Goal: Information Seeking & Learning: Learn about a topic

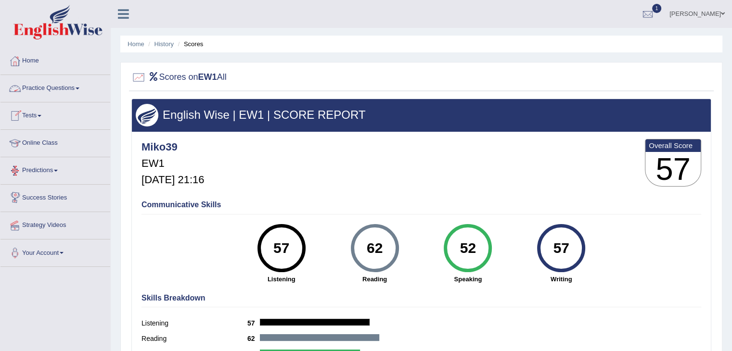
click at [79, 88] on span at bounding box center [78, 89] width 4 height 2
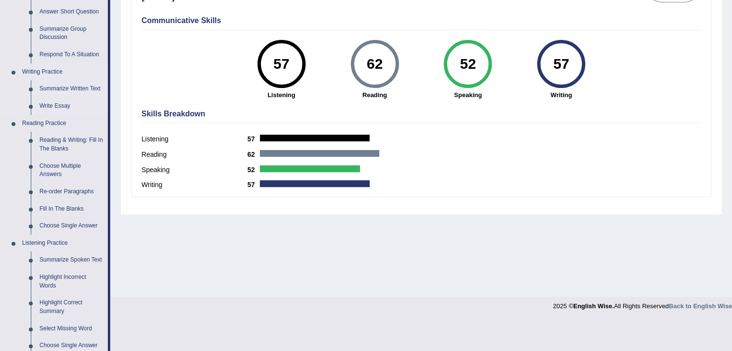
scroll to position [192, 0]
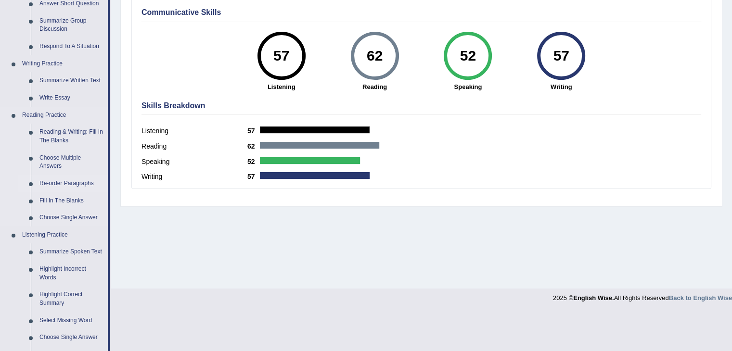
drag, startPoint x: 81, startPoint y: 185, endPoint x: 89, endPoint y: 183, distance: 8.3
click at [81, 185] on link "Re-order Paragraphs" at bounding box center [71, 183] width 73 height 17
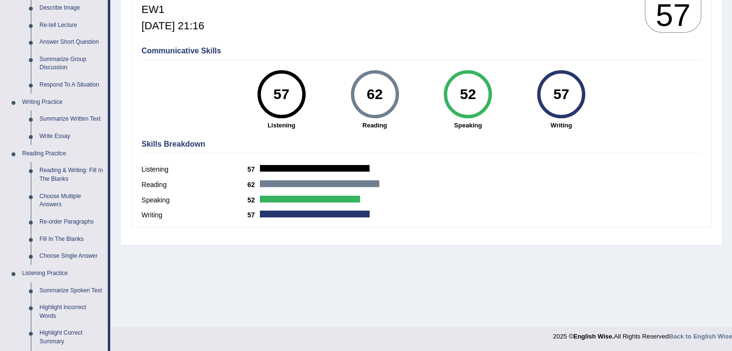
scroll to position [409, 0]
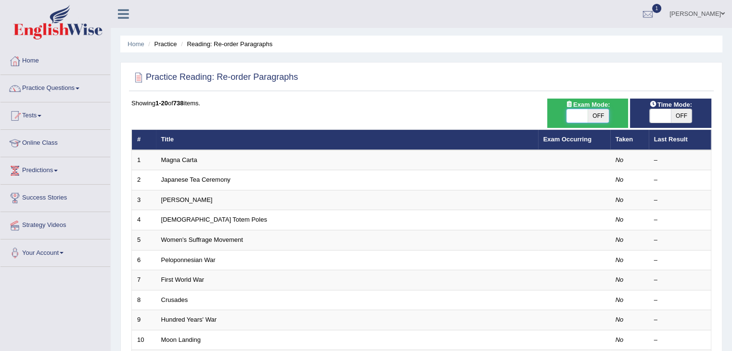
click at [578, 115] on span at bounding box center [576, 115] width 21 height 13
checkbox input "true"
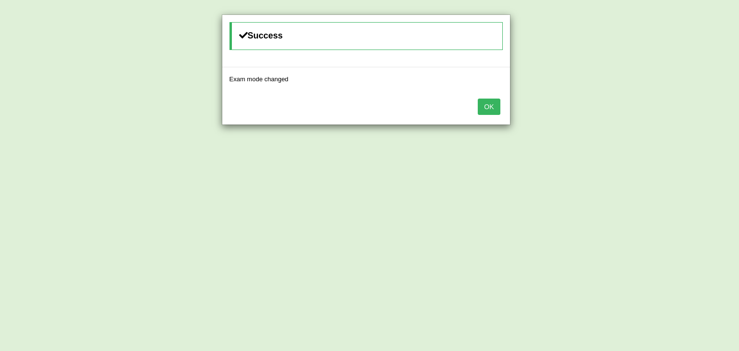
drag, startPoint x: 496, startPoint y: 108, endPoint x: 620, endPoint y: 107, distance: 123.6
click at [497, 108] on button "OK" at bounding box center [489, 107] width 22 height 16
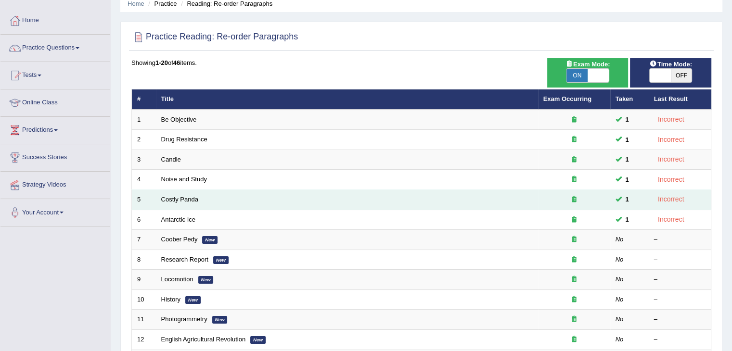
scroll to position [96, 0]
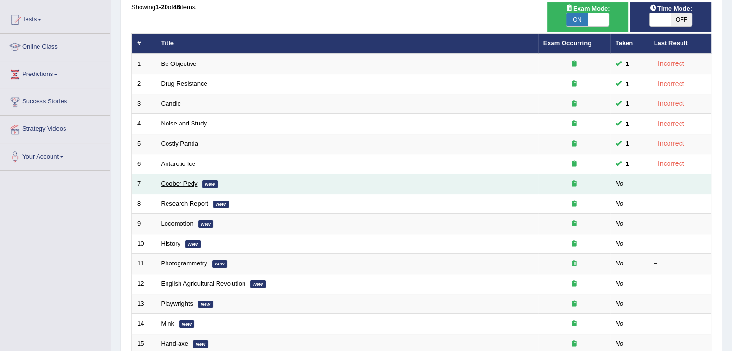
click at [183, 183] on link "Coober Pedy" at bounding box center [179, 183] width 37 height 7
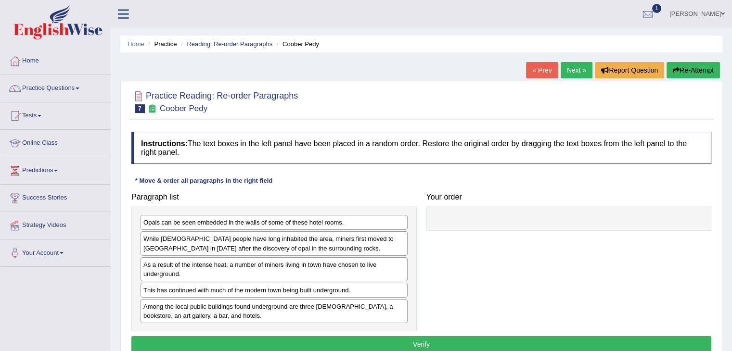
scroll to position [48, 0]
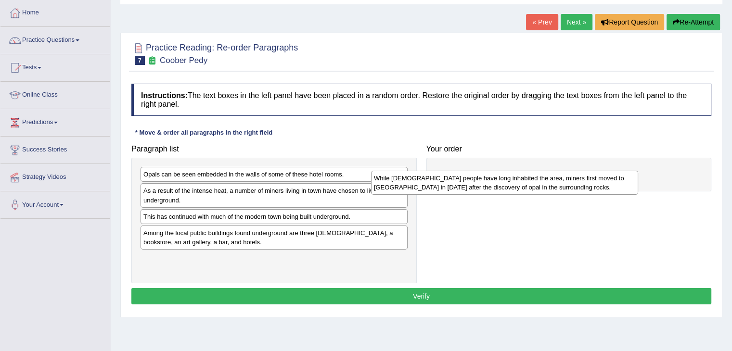
drag, startPoint x: 235, startPoint y: 198, endPoint x: 494, endPoint y: 184, distance: 258.7
click at [494, 184] on div "While Aboriginal people have long inhabited the area, miners first moved to Coo…" at bounding box center [504, 183] width 267 height 24
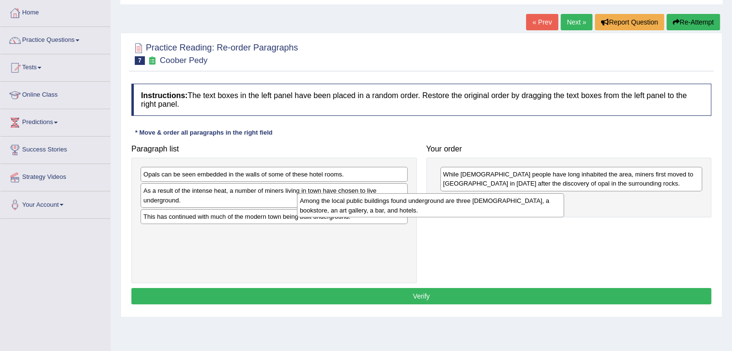
drag, startPoint x: 286, startPoint y: 240, endPoint x: 548, endPoint y: 198, distance: 265.9
click at [548, 198] on div "Among the local public buildings found underground are three churches, a bookst…" at bounding box center [430, 205] width 267 height 24
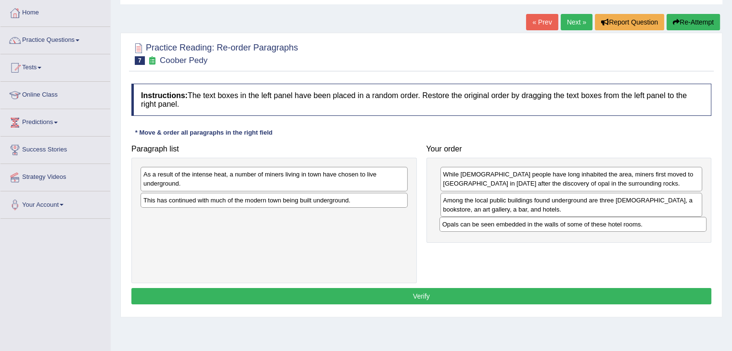
drag, startPoint x: 235, startPoint y: 177, endPoint x: 532, endPoint y: 226, distance: 300.4
click at [533, 227] on div "Opals can be seen embedded in the walls of some of these hotel rooms." at bounding box center [572, 224] width 267 height 15
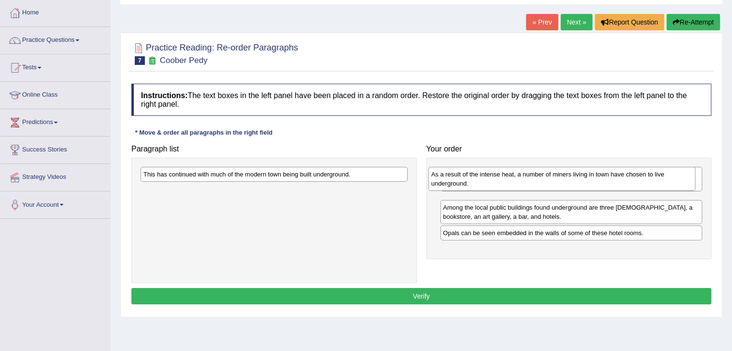
drag, startPoint x: 308, startPoint y: 185, endPoint x: 598, endPoint y: 195, distance: 290.7
click at [598, 191] on div "As a result of the intense heat, a number of miners living in town have chosen …" at bounding box center [561, 179] width 267 height 24
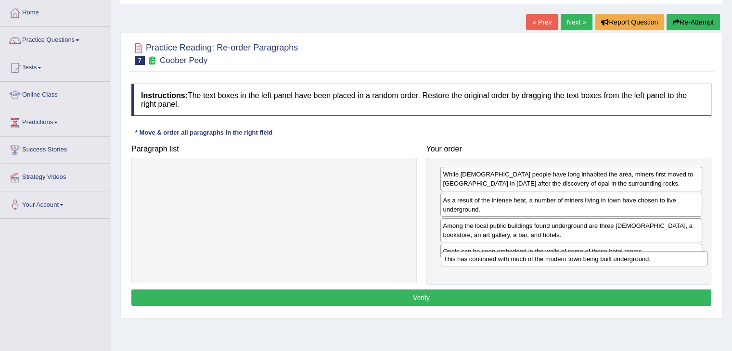
drag, startPoint x: 317, startPoint y: 176, endPoint x: 618, endPoint y: 260, distance: 311.9
click at [618, 260] on div "This has continued with much of the modern town being built underground." at bounding box center [574, 259] width 267 height 15
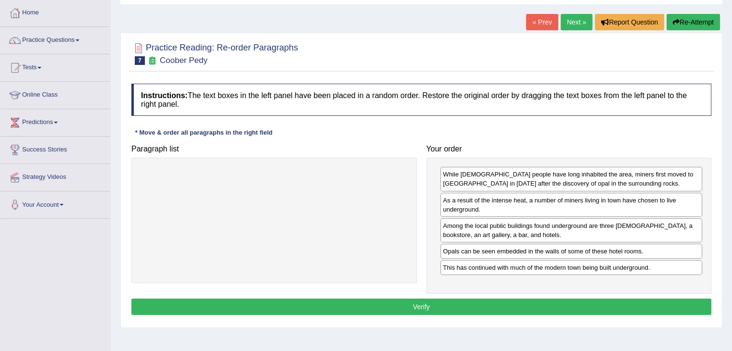
click at [464, 302] on button "Verify" at bounding box center [421, 307] width 580 height 16
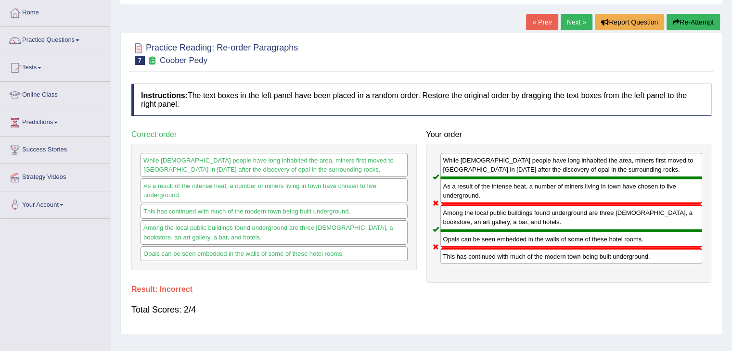
click at [579, 22] on link "Next »" at bounding box center [576, 22] width 32 height 16
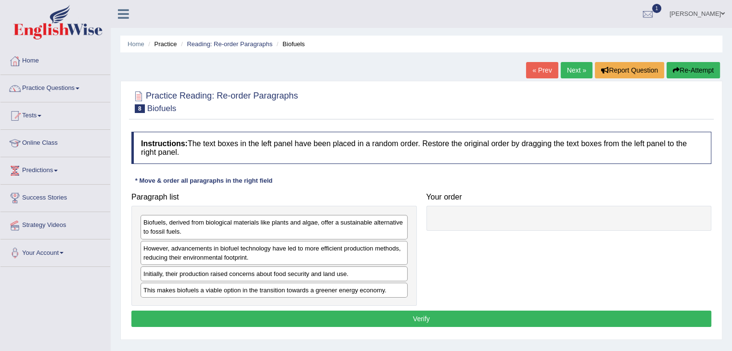
scroll to position [96, 0]
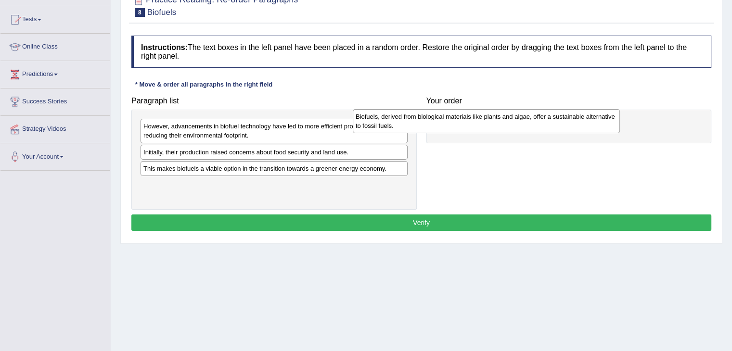
drag, startPoint x: 279, startPoint y: 139, endPoint x: 491, endPoint y: 129, distance: 212.4
click at [491, 129] on div "Biofuels, derived from biological materials like plants and algae, offer a sust…" at bounding box center [486, 121] width 267 height 24
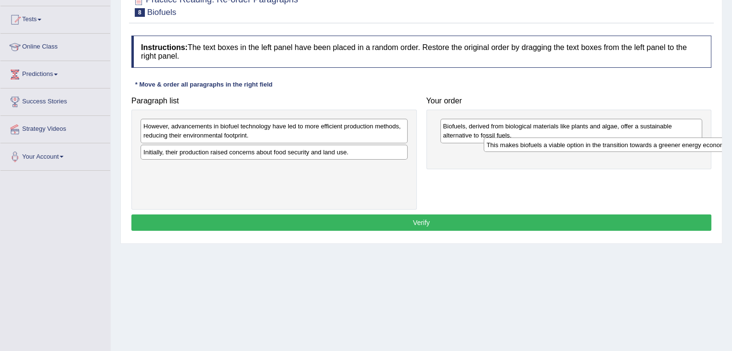
drag, startPoint x: 228, startPoint y: 174, endPoint x: 567, endPoint y: 152, distance: 339.4
click at [567, 152] on div "This makes biofuels a viable option in the transition towards a greener energy …" at bounding box center [616, 145] width 267 height 15
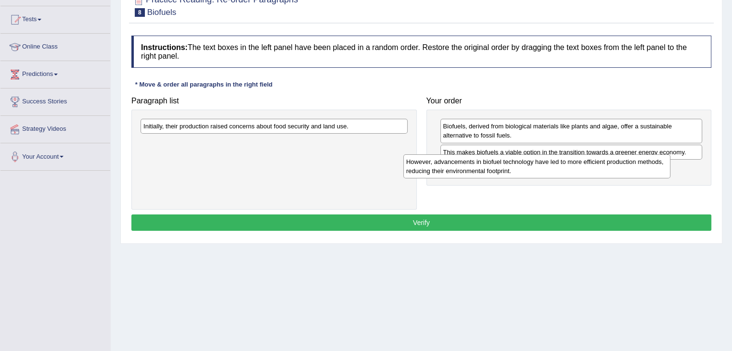
drag, startPoint x: 360, startPoint y: 137, endPoint x: 623, endPoint y: 172, distance: 265.9
click at [623, 172] on div "However, advancements in biofuel technology have led to more efficient producti…" at bounding box center [536, 166] width 267 height 24
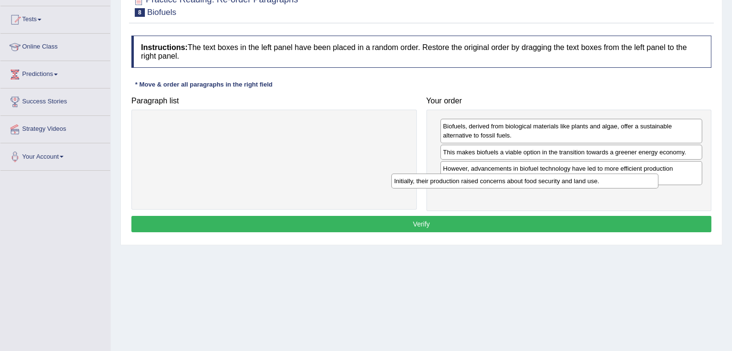
drag, startPoint x: 393, startPoint y: 129, endPoint x: 693, endPoint y: 185, distance: 305.4
click at [658, 185] on div "Initially, their production raised concerns about food security and land use." at bounding box center [524, 181] width 267 height 15
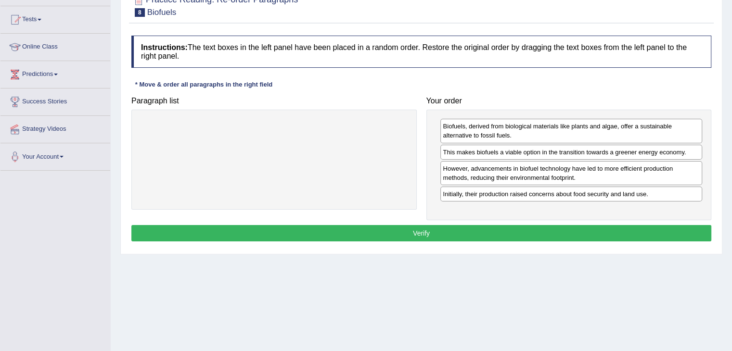
click at [502, 229] on button "Verify" at bounding box center [421, 233] width 580 height 16
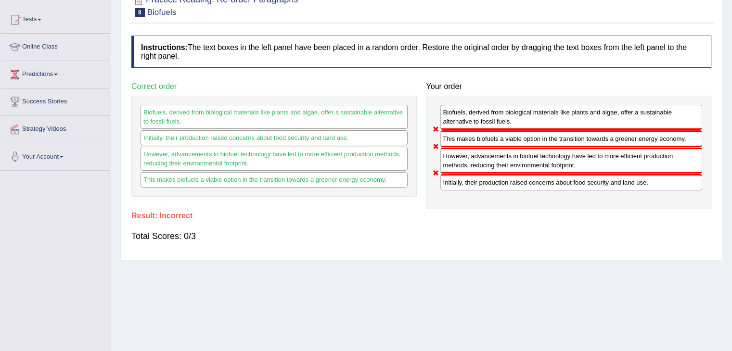
scroll to position [0, 0]
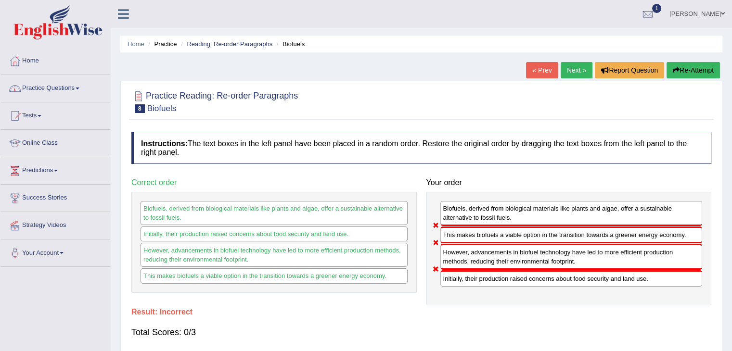
click at [80, 91] on link "Practice Questions" at bounding box center [55, 87] width 110 height 24
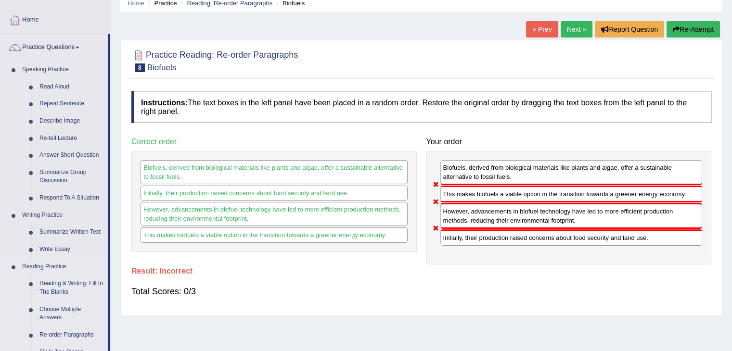
scroll to position [96, 0]
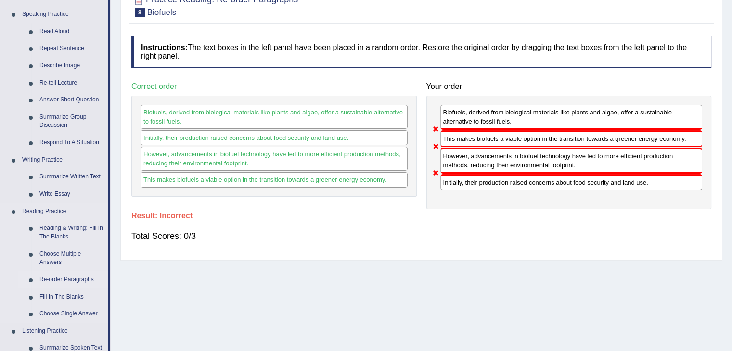
click at [75, 281] on link "Re-order Paragraphs" at bounding box center [71, 279] width 73 height 17
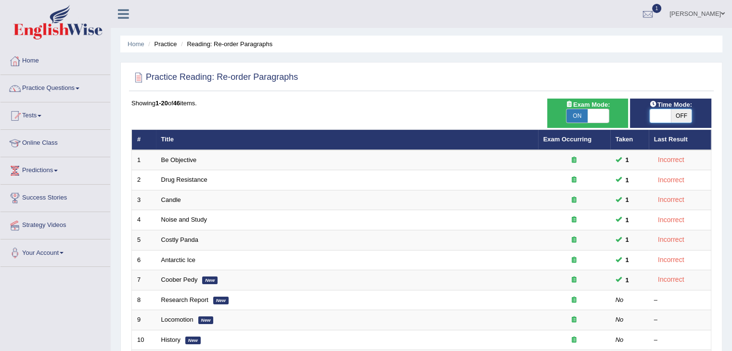
click at [664, 118] on span at bounding box center [659, 115] width 21 height 13
checkbox input "true"
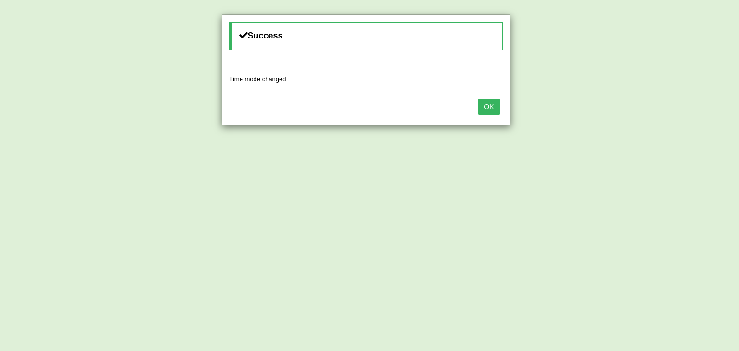
click at [489, 103] on button "OK" at bounding box center [489, 107] width 22 height 16
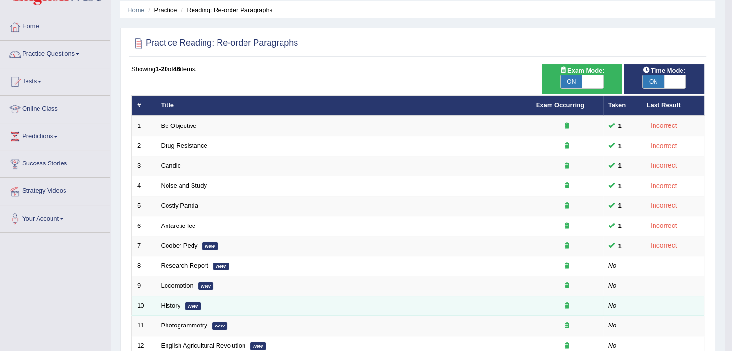
scroll to position [144, 0]
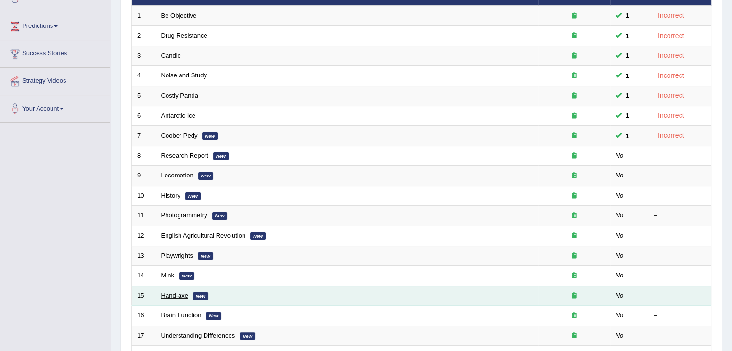
click at [173, 295] on link "Hand-axe" at bounding box center [174, 295] width 27 height 7
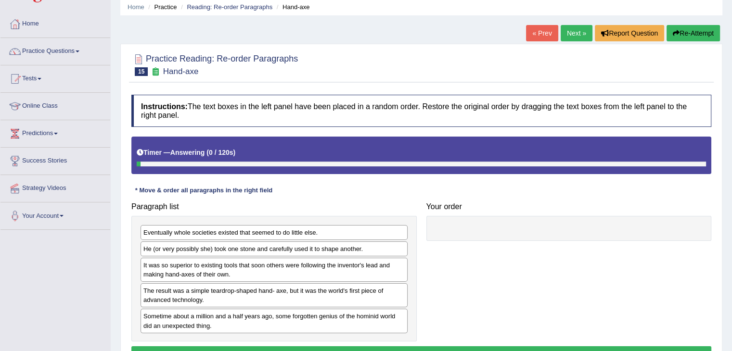
scroll to position [48, 0]
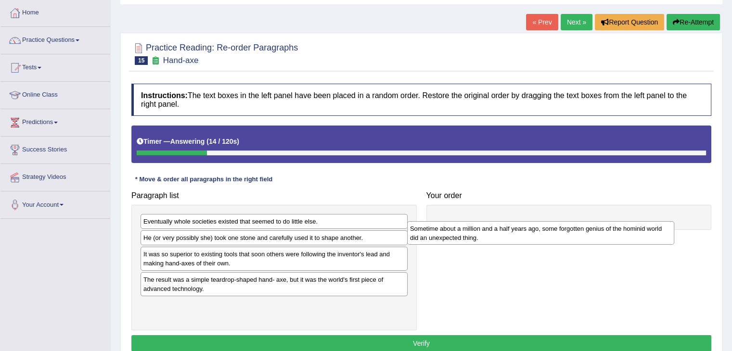
drag, startPoint x: 205, startPoint y: 311, endPoint x: 485, endPoint y: 216, distance: 295.7
click at [485, 221] on div "Sometime about a million and a half years ago, some forgotten genius of the hom…" at bounding box center [540, 233] width 267 height 24
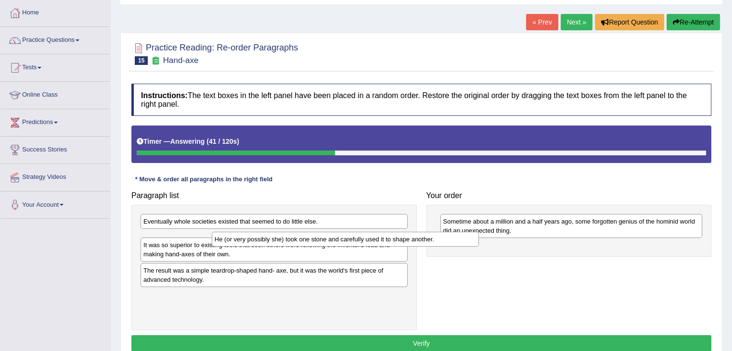
drag, startPoint x: 244, startPoint y: 239, endPoint x: 306, endPoint y: 241, distance: 61.6
click at [306, 241] on div "He (or very possibly she) took one stone and carefully used it to shape another." at bounding box center [345, 239] width 267 height 15
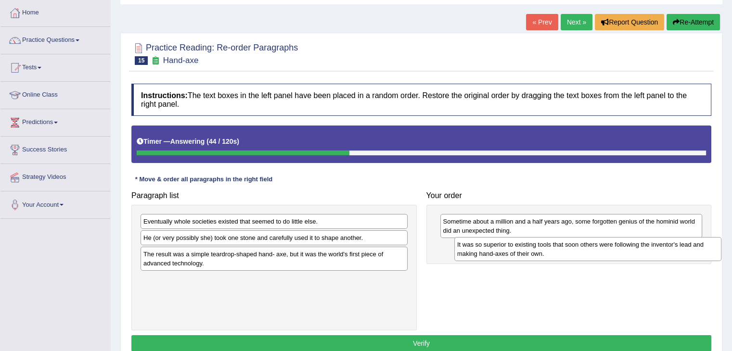
drag, startPoint x: 261, startPoint y: 258, endPoint x: 596, endPoint y: 247, distance: 335.9
click at [596, 247] on div "It was so superior to existing tools that soon others were following the invent…" at bounding box center [587, 249] width 267 height 24
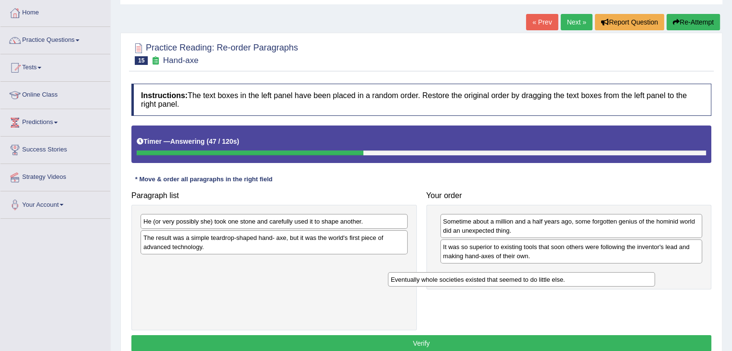
drag, startPoint x: 318, startPoint y: 224, endPoint x: 554, endPoint y: 283, distance: 243.1
click at [566, 281] on div "Eventually whole societies existed that seemed to do little else." at bounding box center [521, 279] width 267 height 15
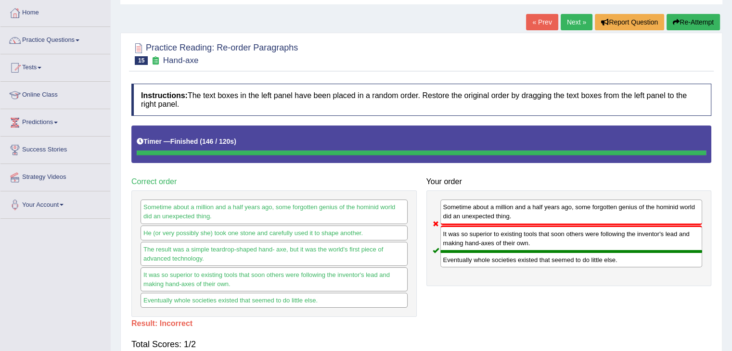
click at [571, 25] on link "Next »" at bounding box center [576, 22] width 32 height 16
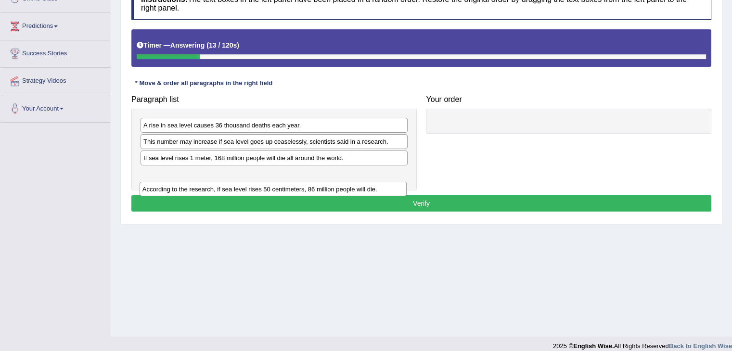
drag, startPoint x: 183, startPoint y: 176, endPoint x: 185, endPoint y: 185, distance: 9.3
click at [185, 186] on div "According to the research, if sea level rises 50 centimeters, 86 million people…" at bounding box center [272, 189] width 267 height 15
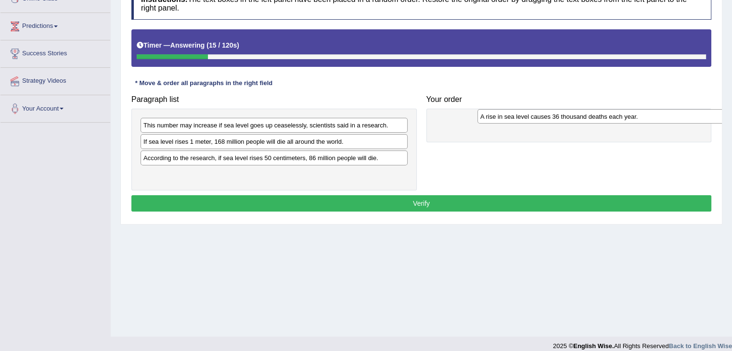
drag, startPoint x: 214, startPoint y: 124, endPoint x: 530, endPoint y: 118, distance: 316.6
click at [530, 118] on div "A rise in sea level causes 36 thousand deaths each year." at bounding box center [610, 116] width 267 height 15
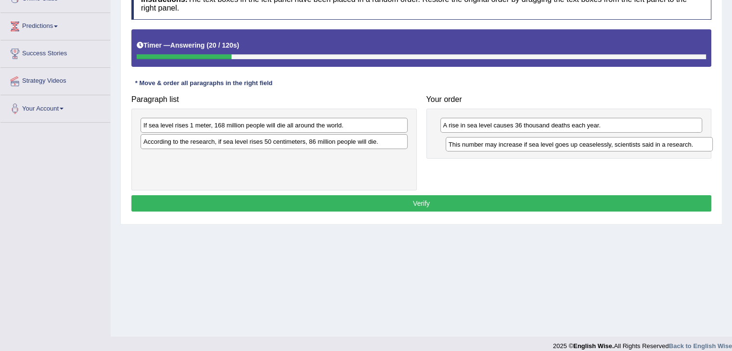
drag, startPoint x: 264, startPoint y: 127, endPoint x: 541, endPoint y: 146, distance: 278.2
click at [568, 146] on div "This number may increase if sea level goes up ceaselessly, scientists said in a…" at bounding box center [578, 144] width 267 height 15
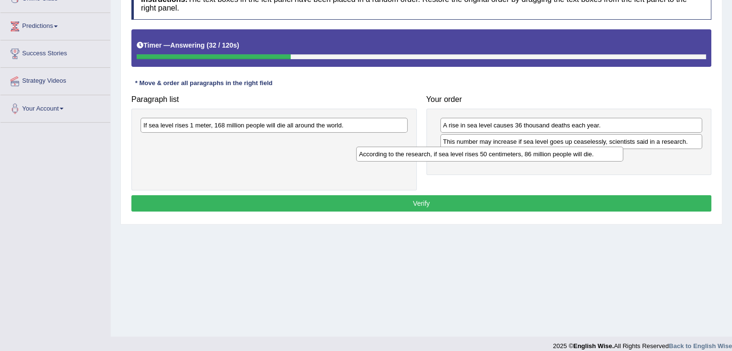
drag, startPoint x: 298, startPoint y: 145, endPoint x: 504, endPoint y: 158, distance: 206.3
click at [520, 158] on div "According to the research, if sea level rises 50 centimeters, 86 million people…" at bounding box center [489, 154] width 267 height 15
drag, startPoint x: 538, startPoint y: 158, endPoint x: 538, endPoint y: 141, distance: 16.4
click at [538, 141] on div "According to the research, if sea level rises 50 centimeters, 86 million people…" at bounding box center [571, 141] width 262 height 15
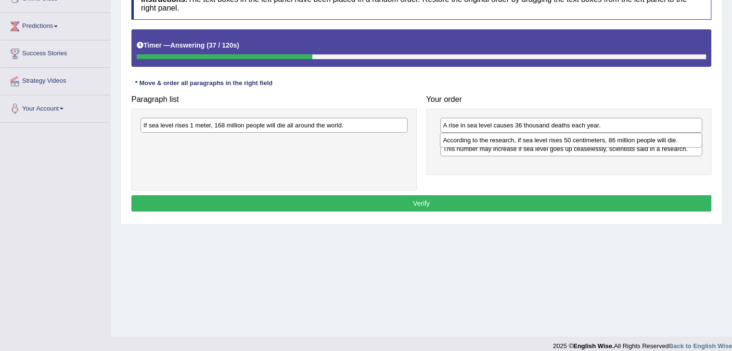
drag, startPoint x: 518, startPoint y: 156, endPoint x: 518, endPoint y: 139, distance: 17.3
click at [518, 139] on div "According to the research, if sea level rises 50 centimeters, 86 million people…" at bounding box center [571, 140] width 262 height 15
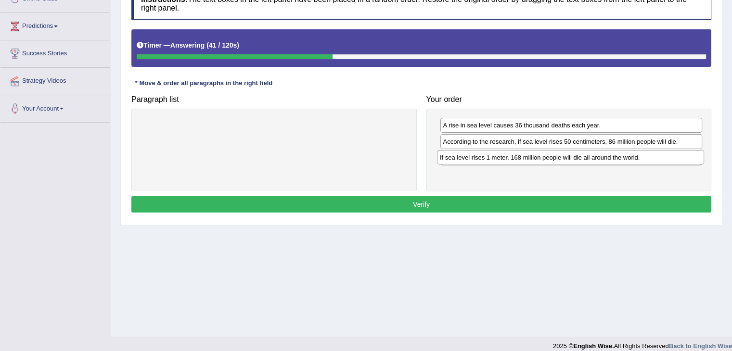
drag, startPoint x: 358, startPoint y: 127, endPoint x: 654, endPoint y: 159, distance: 298.1
click at [654, 159] on div "If sea level rises 1 meter, 168 million people will die all around the world." at bounding box center [570, 157] width 267 height 15
drag, startPoint x: 607, startPoint y: 174, endPoint x: 606, endPoint y: 158, distance: 15.4
click at [606, 159] on div "If sea level rises 1 meter, 168 million people will die all around the world." at bounding box center [570, 162] width 262 height 15
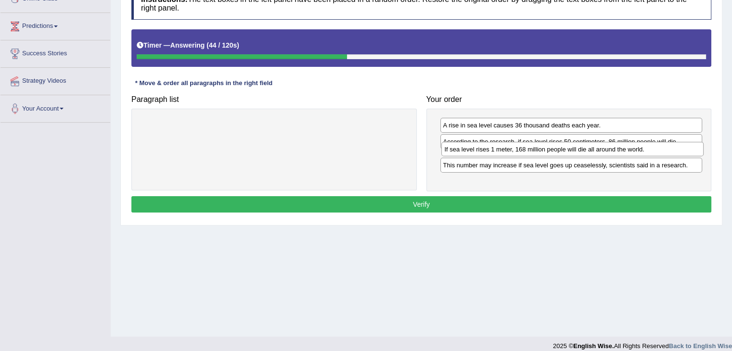
drag, startPoint x: 596, startPoint y: 178, endPoint x: 597, endPoint y: 153, distance: 24.6
click at [597, 153] on div "If sea level rises 1 meter, 168 million people will die all around the world." at bounding box center [572, 149] width 262 height 15
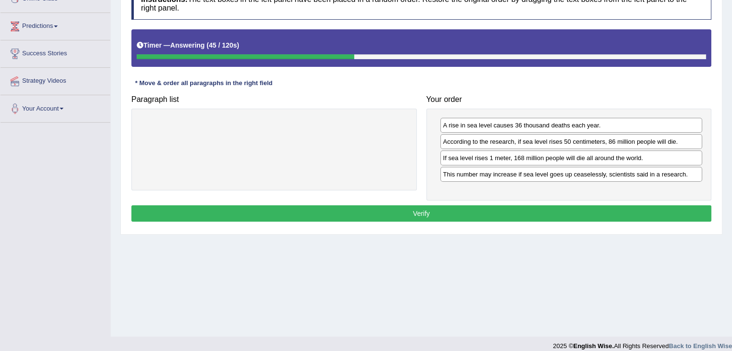
click at [536, 207] on button "Verify" at bounding box center [421, 213] width 580 height 16
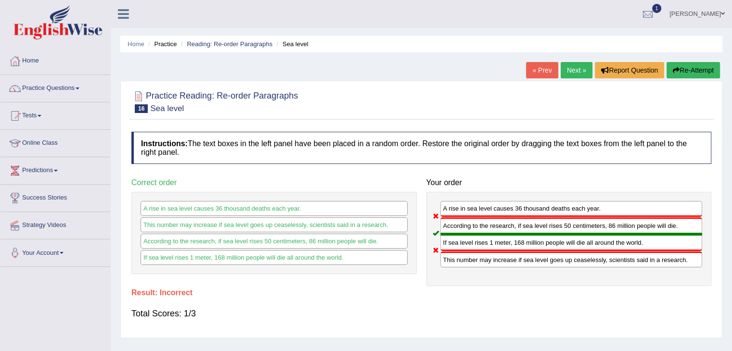
click at [570, 69] on link "Next »" at bounding box center [576, 70] width 32 height 16
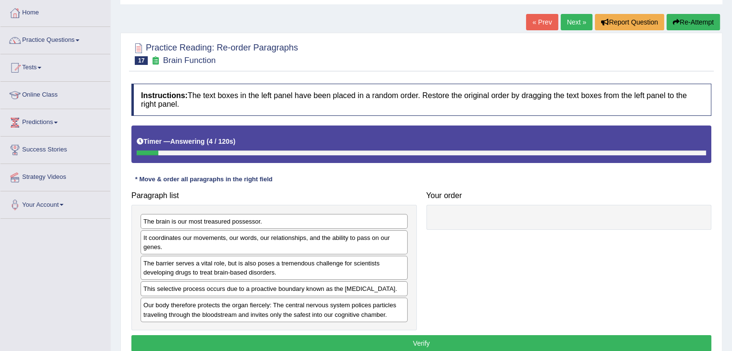
scroll to position [96, 0]
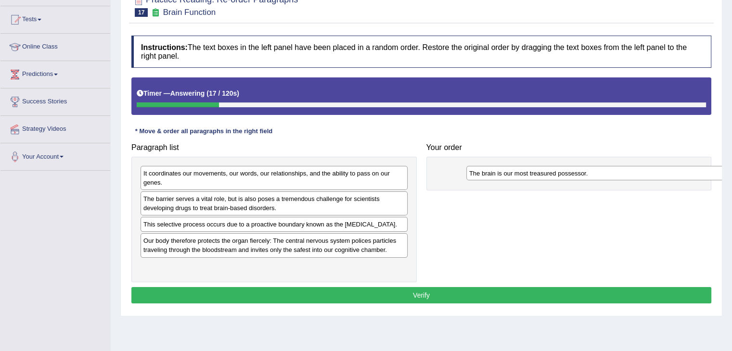
drag, startPoint x: 177, startPoint y: 174, endPoint x: 503, endPoint y: 168, distance: 326.7
click at [503, 168] on div "The brain is our most treasured possessor." at bounding box center [599, 173] width 267 height 15
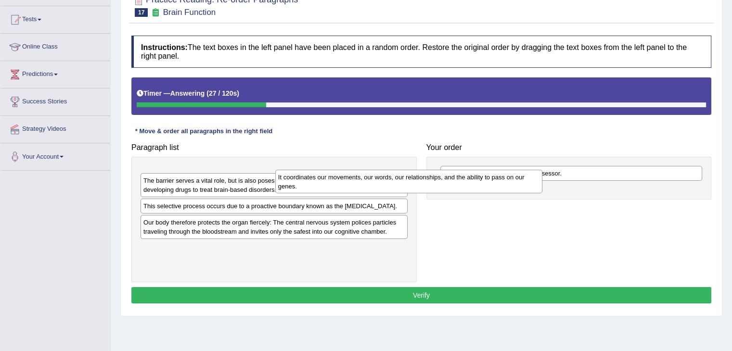
drag, startPoint x: 277, startPoint y: 181, endPoint x: 469, endPoint y: 190, distance: 192.2
click at [469, 190] on div "It coordinates our movements, our words, our relationships, and the ability to …" at bounding box center [408, 182] width 267 height 24
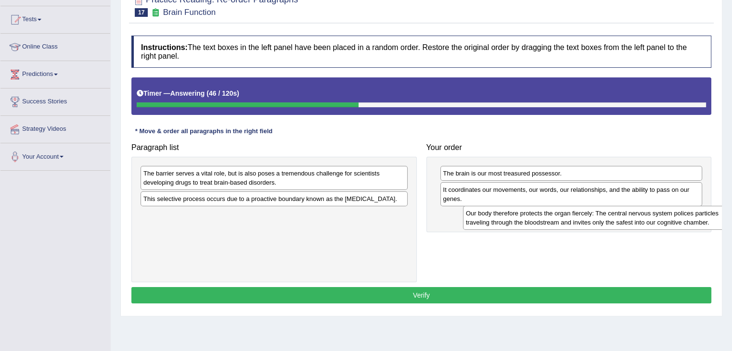
drag, startPoint x: 213, startPoint y: 228, endPoint x: 512, endPoint y: 228, distance: 299.7
click at [526, 228] on div "Our body therefore protects the organ fiercely: The central nervous system poli…" at bounding box center [596, 218] width 267 height 24
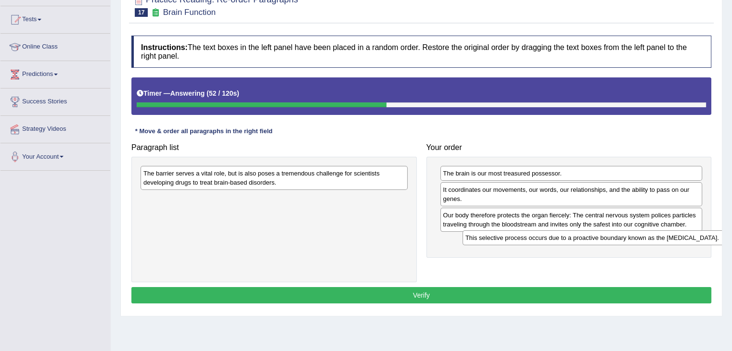
drag, startPoint x: 263, startPoint y: 201, endPoint x: 524, endPoint y: 231, distance: 263.0
click at [564, 240] on div "This selective process occurs due to a proactive boundary known as the blood-br…" at bounding box center [595, 237] width 267 height 15
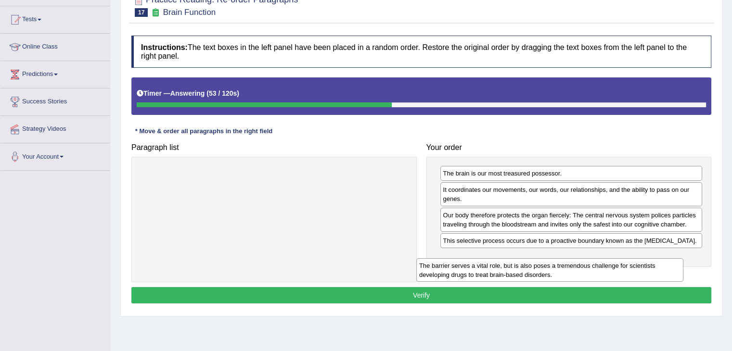
drag, startPoint x: 387, startPoint y: 180, endPoint x: 672, endPoint y: 260, distance: 295.6
click at [672, 260] on div "The barrier serves a vital role, but is also poses a tremendous challenge for s…" at bounding box center [549, 270] width 267 height 24
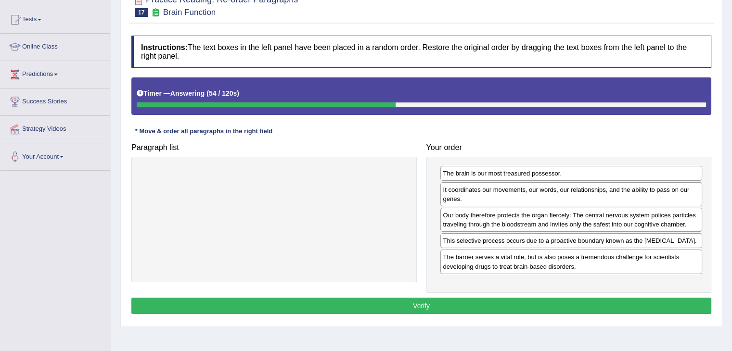
click at [549, 298] on button "Verify" at bounding box center [421, 306] width 580 height 16
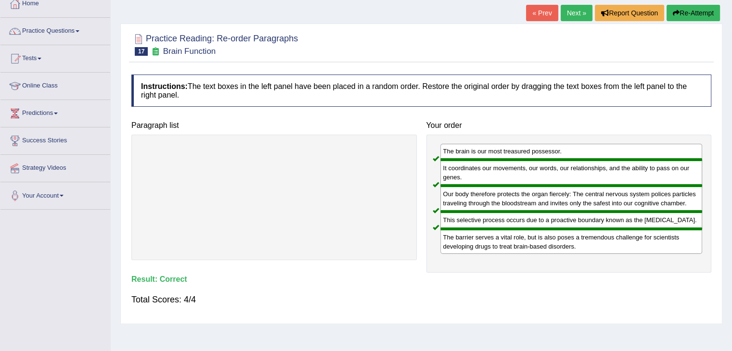
scroll to position [0, 0]
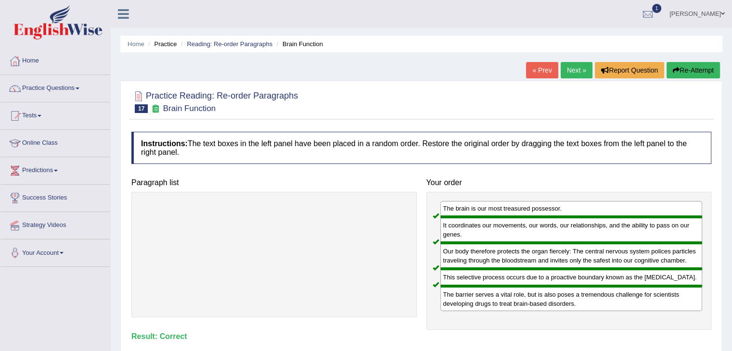
click at [574, 75] on link "Next »" at bounding box center [576, 70] width 32 height 16
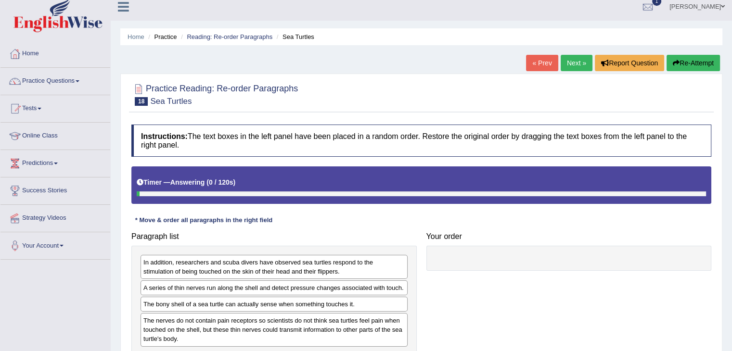
scroll to position [144, 0]
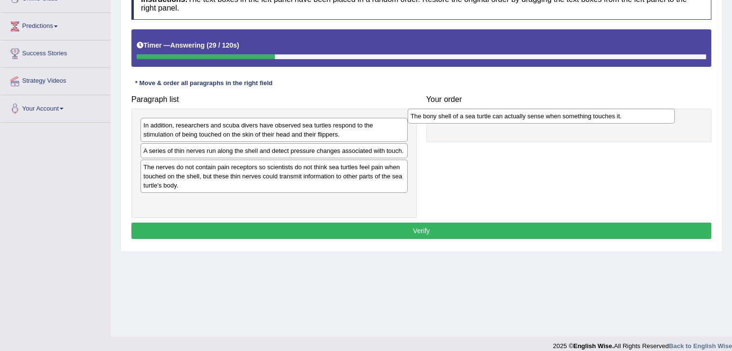
drag, startPoint x: 201, startPoint y: 168, endPoint x: 468, endPoint y: 118, distance: 271.7
click at [468, 118] on div "The bony shell of a sea turtle can actually sense when something touches it." at bounding box center [540, 116] width 267 height 15
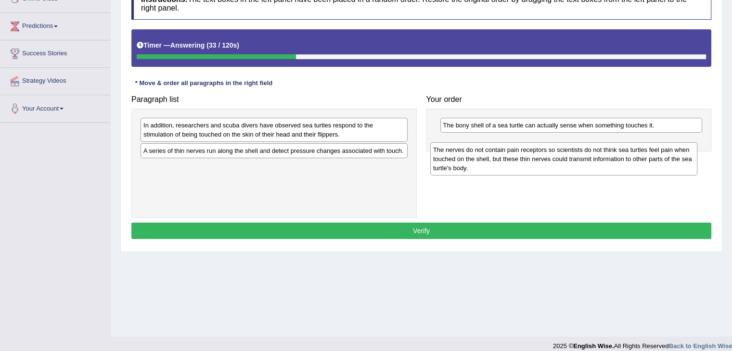
drag, startPoint x: 331, startPoint y: 175, endPoint x: 630, endPoint y: 157, distance: 298.7
click at [630, 157] on div "The nerves do not contain pain receptors so scientists do not think sea turtles…" at bounding box center [563, 158] width 267 height 33
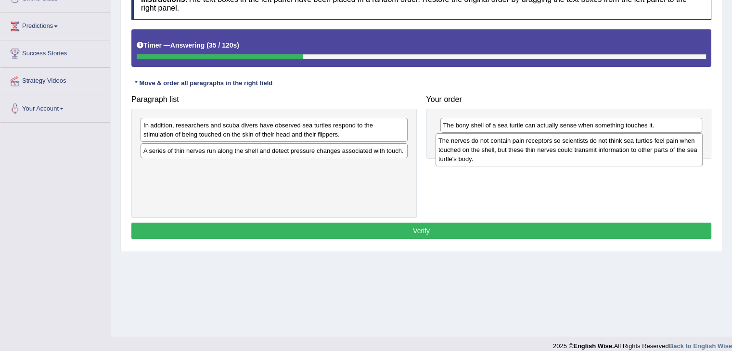
drag, startPoint x: 300, startPoint y: 172, endPoint x: 601, endPoint y: 143, distance: 302.5
click at [600, 144] on div "The nerves do not contain pain receptors so scientists do not think sea turtles…" at bounding box center [568, 149] width 267 height 33
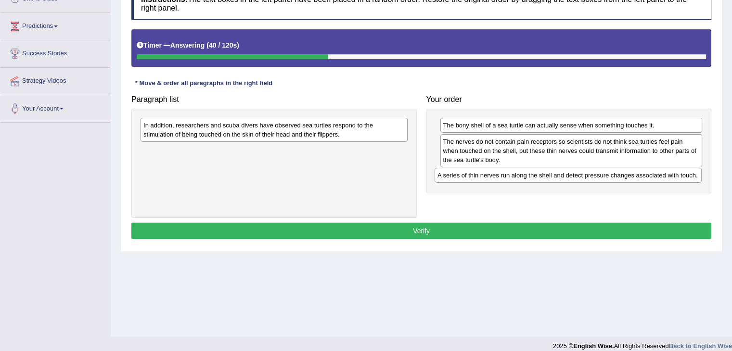
drag, startPoint x: 310, startPoint y: 154, endPoint x: 605, endPoint y: 178, distance: 296.3
click at [605, 178] on div "A series of thin nerves run along the shell and detect pressure changes associa…" at bounding box center [567, 175] width 267 height 15
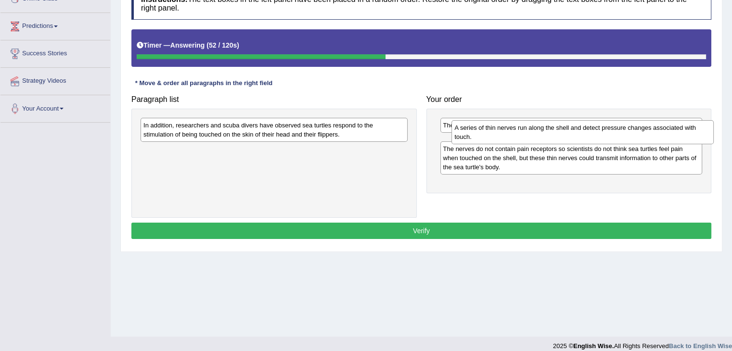
drag, startPoint x: 493, startPoint y: 187, endPoint x: 504, endPoint y: 139, distance: 49.5
click at [504, 139] on div "A series of thin nerves run along the shell and detect pressure changes associa…" at bounding box center [582, 132] width 262 height 24
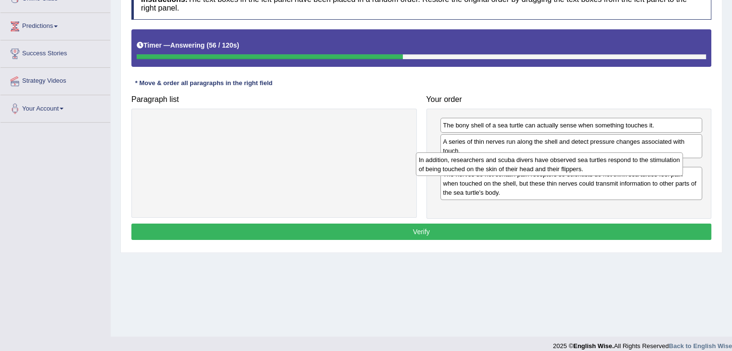
drag, startPoint x: 371, startPoint y: 133, endPoint x: 647, endPoint y: 168, distance: 277.3
click at [647, 168] on div "In addition, researchers and scuba divers have observed sea turtles respond to …" at bounding box center [549, 164] width 267 height 24
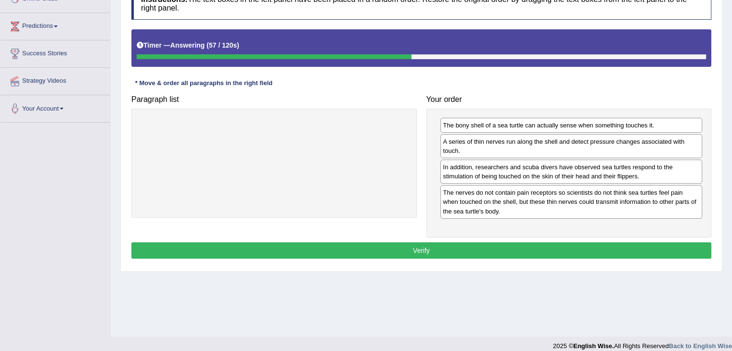
click at [459, 247] on button "Verify" at bounding box center [421, 250] width 580 height 16
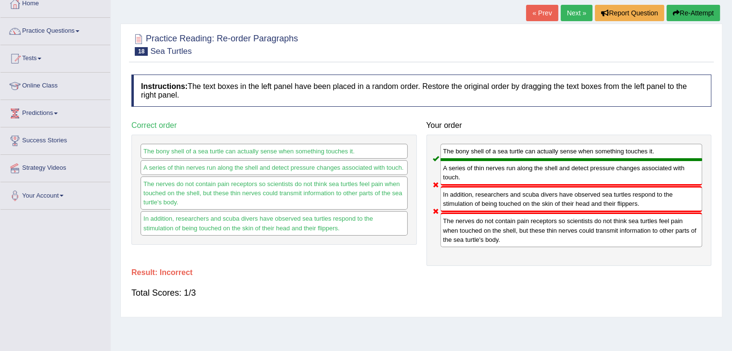
scroll to position [0, 0]
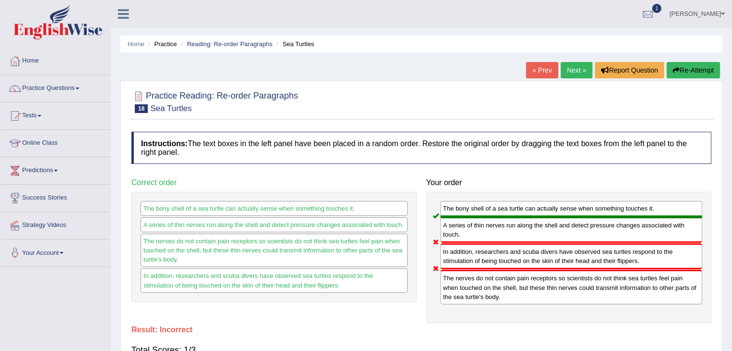
click at [579, 68] on link "Next »" at bounding box center [576, 70] width 32 height 16
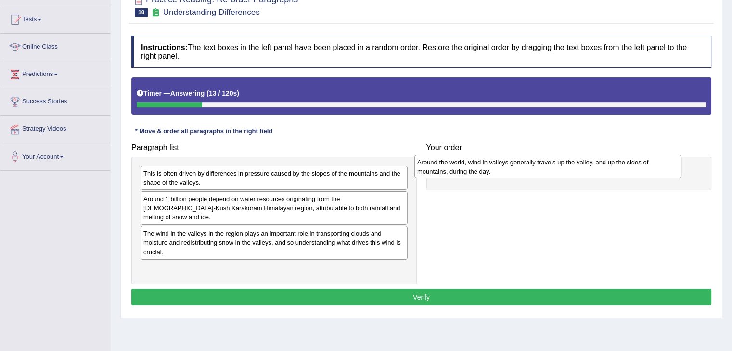
drag, startPoint x: 307, startPoint y: 184, endPoint x: 581, endPoint y: 173, distance: 273.9
click at [581, 173] on div "Around the world, wind in valleys generally travels up the valley, and up the s…" at bounding box center [547, 167] width 267 height 24
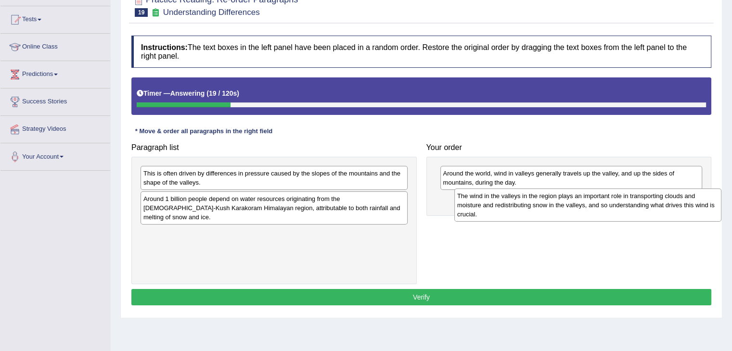
drag, startPoint x: 279, startPoint y: 235, endPoint x: 593, endPoint y: 207, distance: 314.9
click at [593, 207] on div "The wind in the valleys in the region plays an important role in transporting c…" at bounding box center [587, 205] width 267 height 33
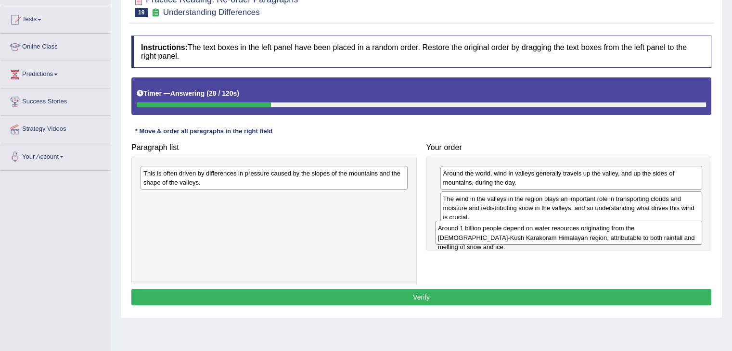
drag, startPoint x: 285, startPoint y: 202, endPoint x: 579, endPoint y: 231, distance: 295.4
click at [579, 231] on div "Around 1 billion people depend on water resources originating from the Hindu-Ku…" at bounding box center [568, 233] width 267 height 24
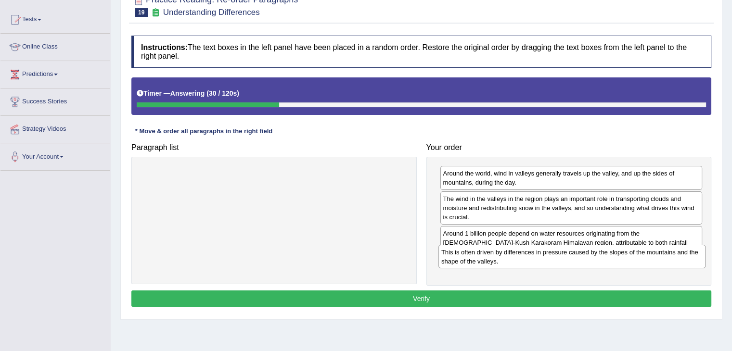
drag, startPoint x: 355, startPoint y: 173, endPoint x: 653, endPoint y: 252, distance: 308.0
click at [653, 252] on div "This is often driven by differences in pressure caused by the slopes of the mou…" at bounding box center [571, 257] width 267 height 24
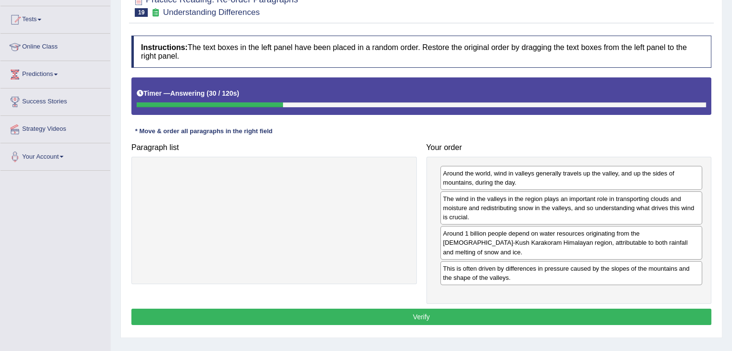
click at [570, 309] on button "Verify" at bounding box center [421, 317] width 580 height 16
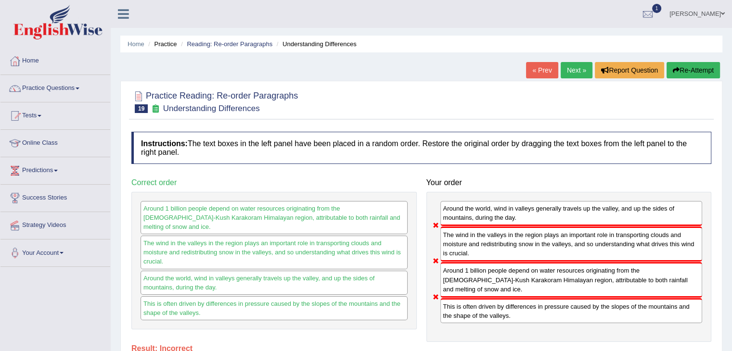
click at [571, 76] on link "Next »" at bounding box center [576, 70] width 32 height 16
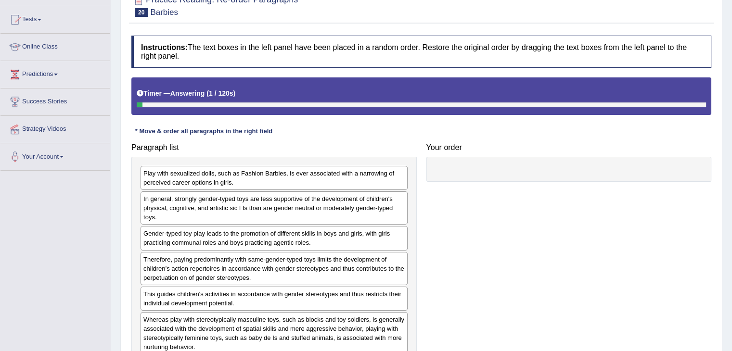
scroll to position [172, 0]
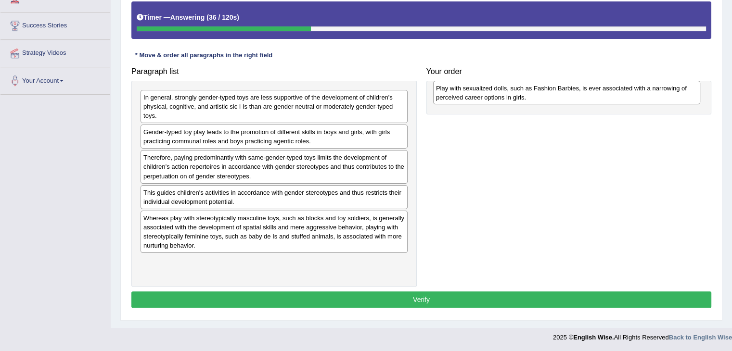
drag, startPoint x: 266, startPoint y: 108, endPoint x: 559, endPoint y: 99, distance: 292.6
click at [559, 99] on div "Play with sexualized dolls, such as Fashion Barbies, is ever associated with a …" at bounding box center [566, 93] width 267 height 24
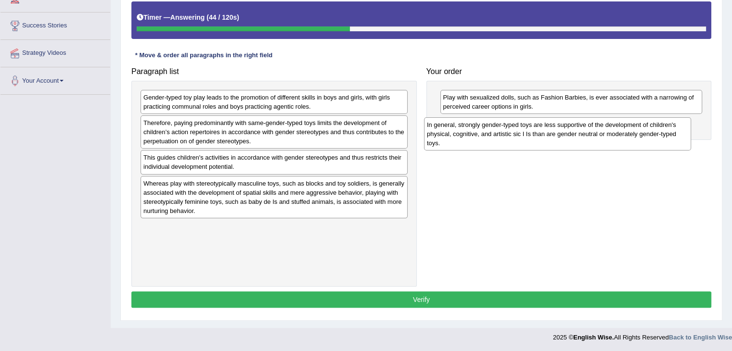
drag, startPoint x: 245, startPoint y: 114, endPoint x: 503, endPoint y: 143, distance: 259.5
click at [506, 143] on div "In general, strongly gender-typed toys are less supportive of the development o…" at bounding box center [557, 133] width 267 height 33
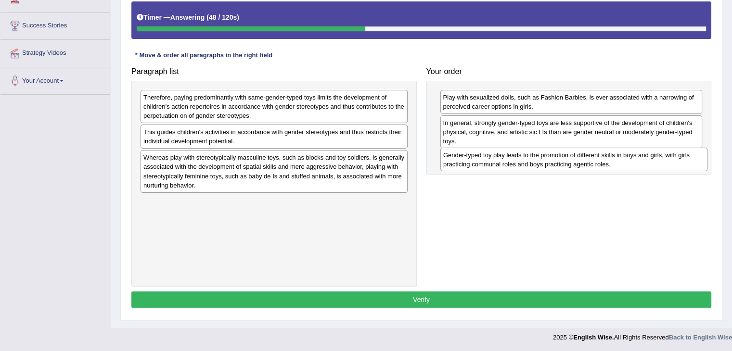
drag, startPoint x: 294, startPoint y: 109, endPoint x: 590, endPoint y: 166, distance: 301.3
click at [592, 166] on div "Gender-typed toy play leads to the promotion of different skills in boys and gi…" at bounding box center [573, 160] width 267 height 24
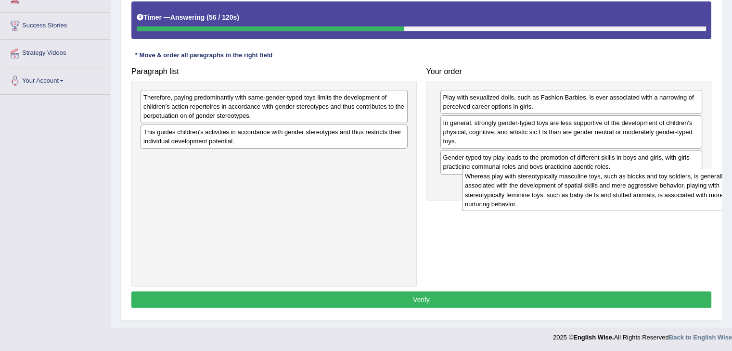
drag, startPoint x: 242, startPoint y: 173, endPoint x: 421, endPoint y: 174, distance: 178.9
click at [527, 189] on div "Whereas play with stereotypically masculine toys, such as blocks and toy soldie…" at bounding box center [595, 190] width 267 height 42
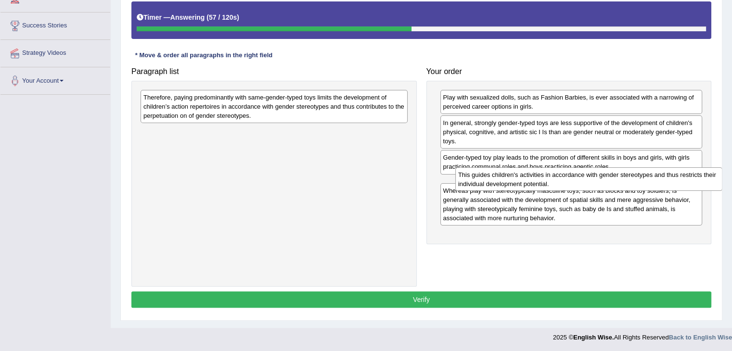
drag, startPoint x: 290, startPoint y: 140, endPoint x: 606, endPoint y: 183, distance: 319.5
click at [606, 183] on div "This guides children's activities in accordance with gender stereotypes and thu…" at bounding box center [588, 179] width 267 height 24
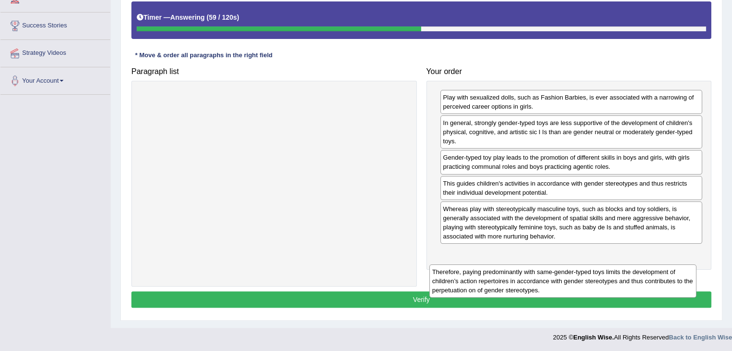
drag, startPoint x: 345, startPoint y: 110, endPoint x: 647, endPoint y: 264, distance: 338.6
click at [647, 265] on div "Therefore, paying predominantly with same-gender-typed toys limits the developm…" at bounding box center [562, 281] width 267 height 33
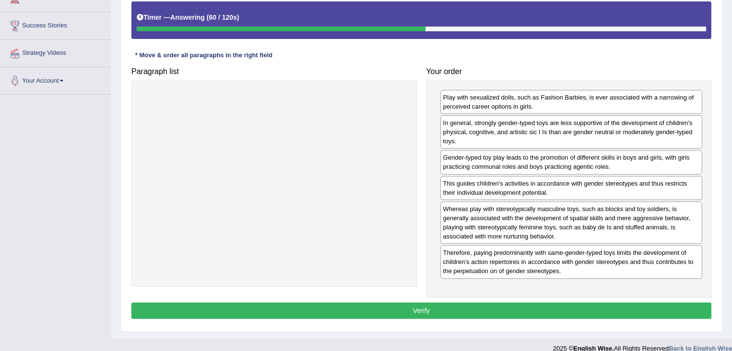
click at [491, 306] on button "Verify" at bounding box center [421, 311] width 580 height 16
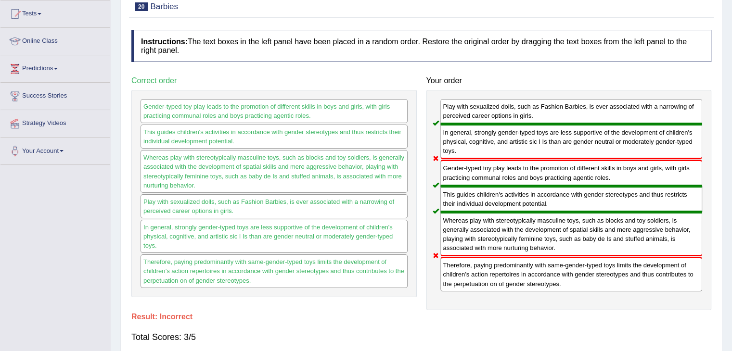
scroll to position [10, 0]
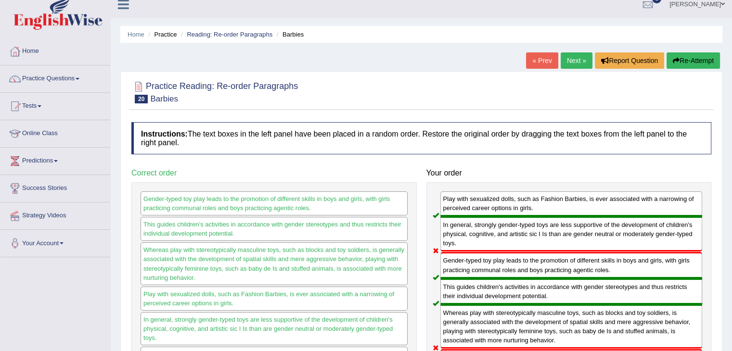
click at [576, 62] on link "Next »" at bounding box center [576, 60] width 32 height 16
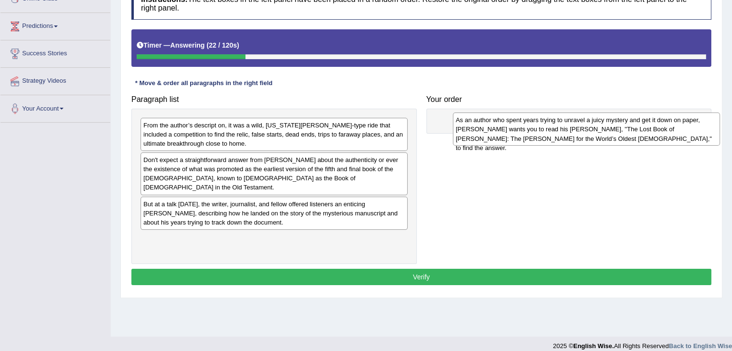
drag, startPoint x: 301, startPoint y: 245, endPoint x: 613, endPoint y: 136, distance: 330.6
click at [613, 136] on div "As an author who spent years trying to unravel a juicy mystery and get it down …" at bounding box center [586, 129] width 267 height 33
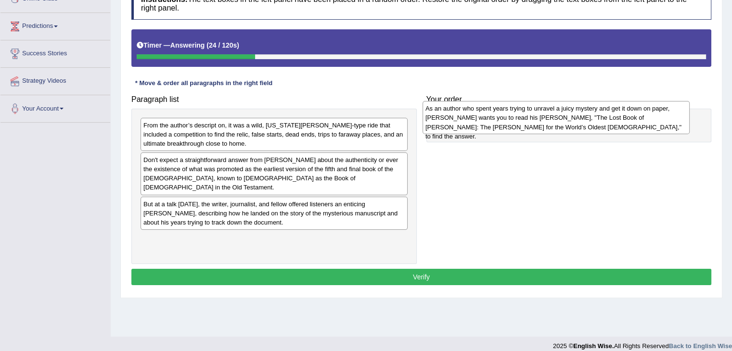
drag, startPoint x: 236, startPoint y: 235, endPoint x: 516, endPoint y: 116, distance: 304.1
click at [516, 116] on div "As an author who spent years trying to unravel a juicy mystery and get it down …" at bounding box center [555, 117] width 267 height 33
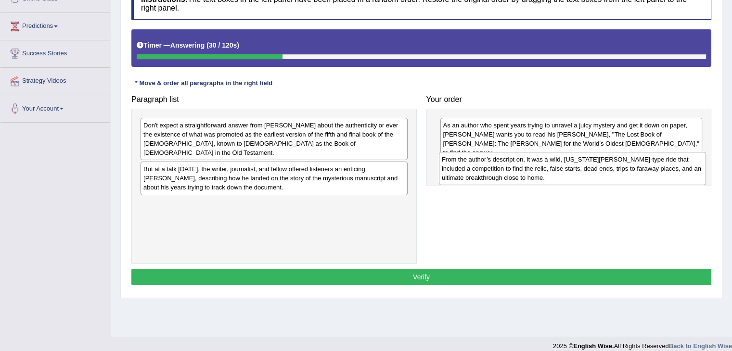
drag, startPoint x: 305, startPoint y: 134, endPoint x: 600, endPoint y: 167, distance: 296.7
click at [602, 167] on div "From the author’s descript on, it was a wild, Indiana Jones-type ride that incl…" at bounding box center [572, 168] width 267 height 33
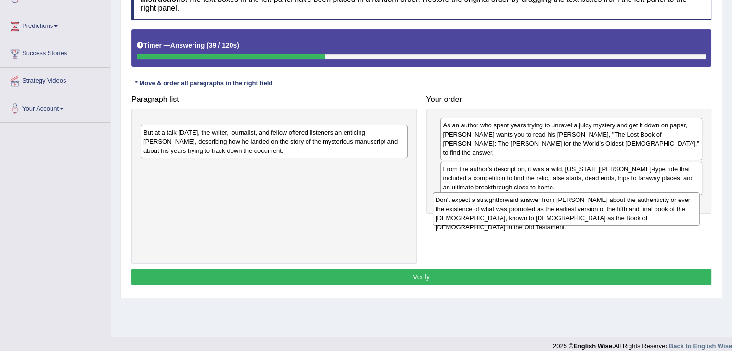
drag, startPoint x: 311, startPoint y: 139, endPoint x: 603, endPoint y: 214, distance: 301.4
click at [603, 214] on div "Don't expect a straightforward answer from Chanar Tigay about the authenticity …" at bounding box center [565, 208] width 267 height 33
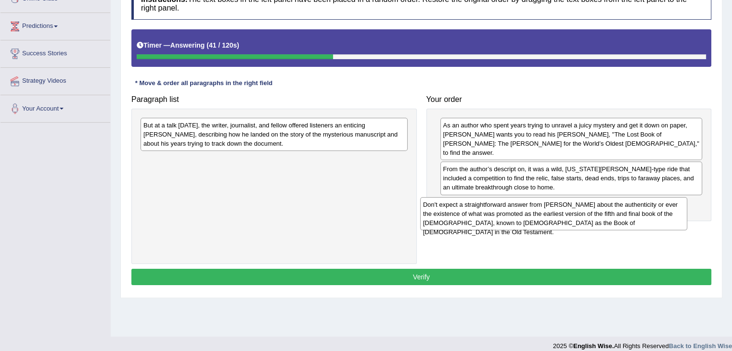
drag, startPoint x: 231, startPoint y: 139, endPoint x: 517, endPoint y: 206, distance: 293.9
click at [517, 207] on div "Don't expect a straightforward answer from Chanar Tigay about the authenticity …" at bounding box center [553, 213] width 267 height 33
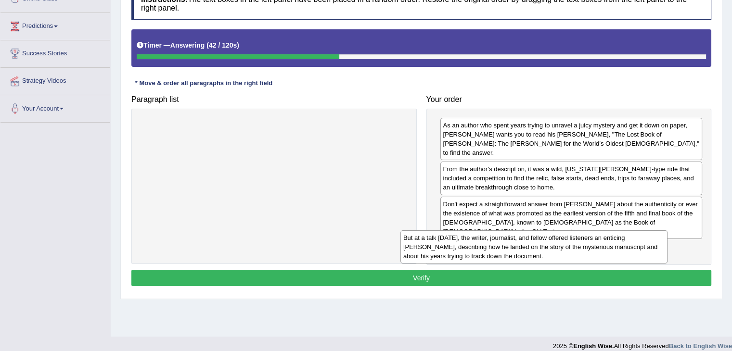
drag, startPoint x: 304, startPoint y: 142, endPoint x: 575, endPoint y: 249, distance: 290.5
click at [571, 251] on div "But at a talk on Wednesday, the writer, journalist, and fellow offered listener…" at bounding box center [533, 246] width 267 height 33
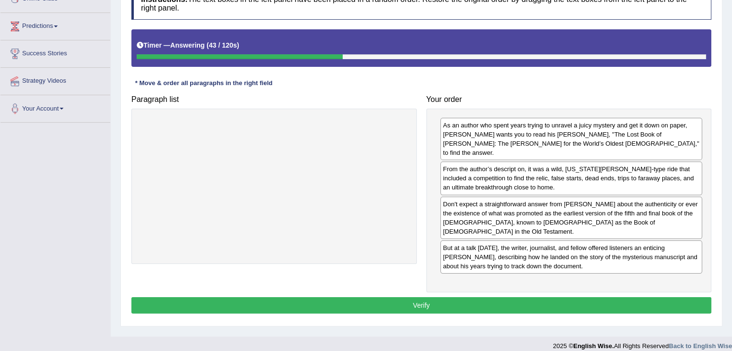
click at [452, 297] on button "Verify" at bounding box center [421, 305] width 580 height 16
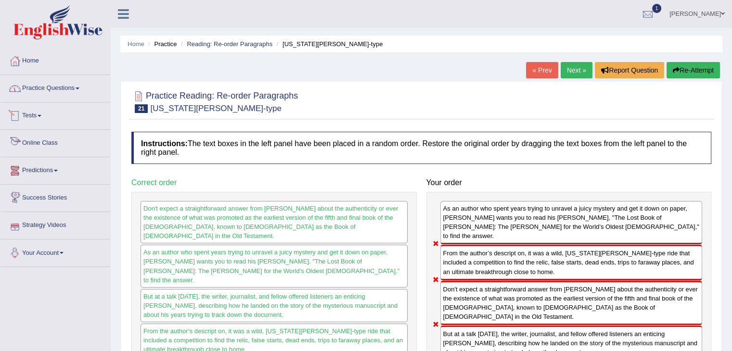
click at [79, 88] on span at bounding box center [78, 89] width 4 height 2
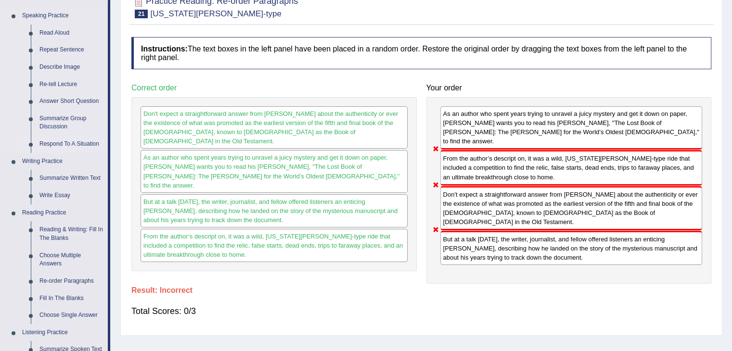
scroll to position [144, 0]
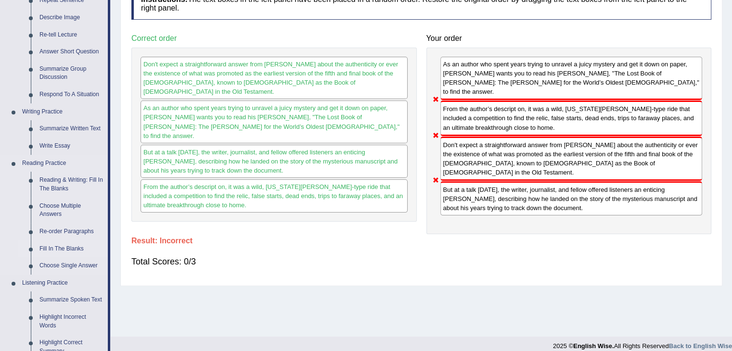
click at [74, 248] on link "Fill In The Blanks" at bounding box center [71, 249] width 73 height 17
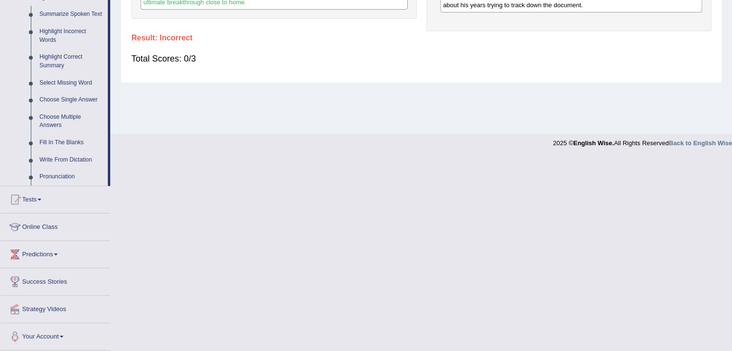
scroll to position [404, 0]
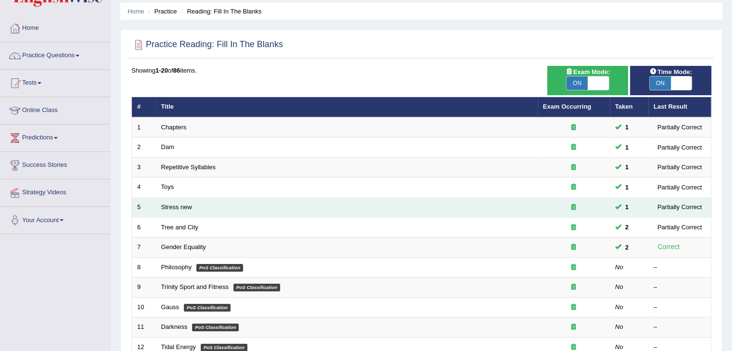
scroll to position [48, 0]
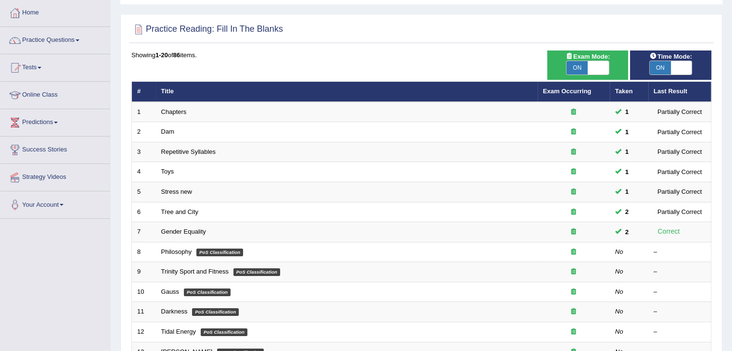
click at [658, 66] on span "ON" at bounding box center [659, 67] width 21 height 13
checkbox input "false"
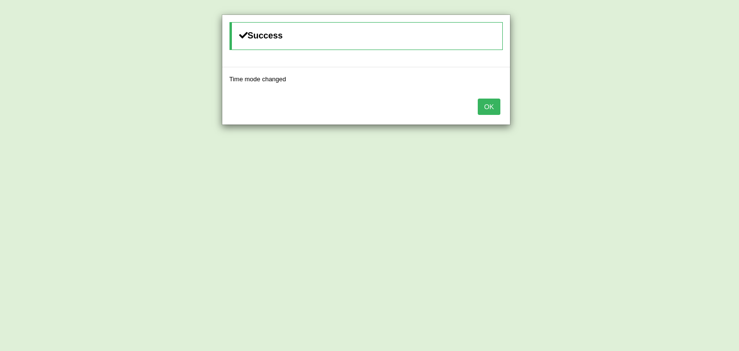
click at [486, 108] on button "OK" at bounding box center [489, 107] width 22 height 16
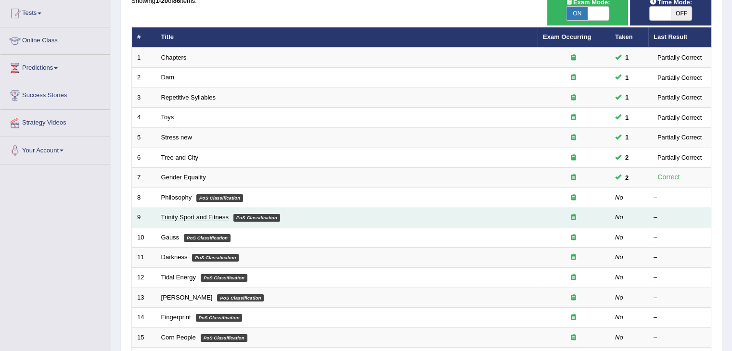
scroll to position [144, 0]
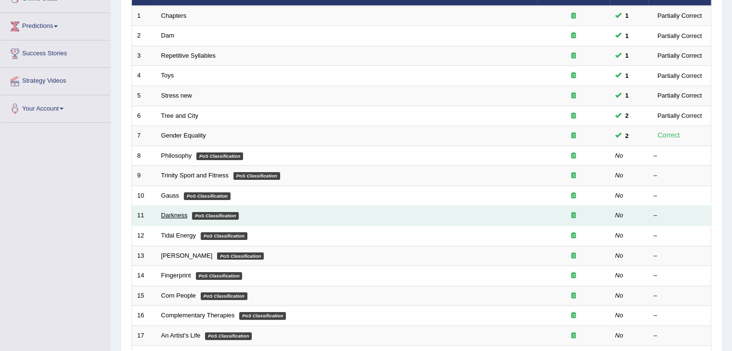
click at [180, 216] on link "Darkness" at bounding box center [174, 215] width 26 height 7
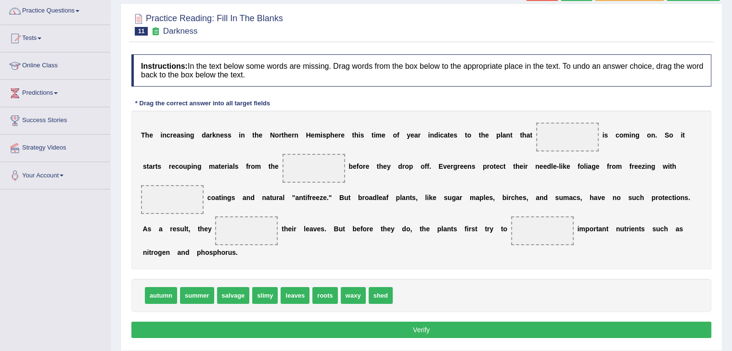
scroll to position [61, 0]
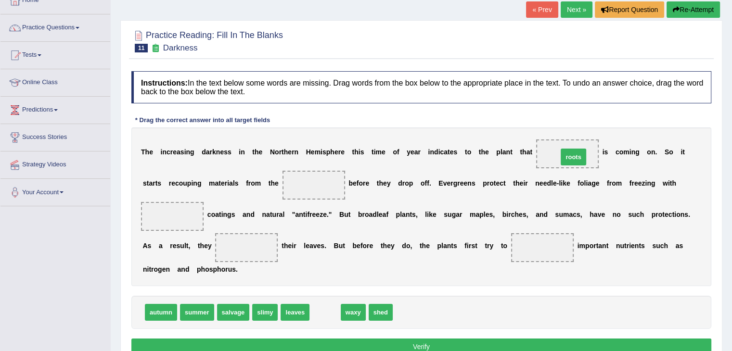
drag, startPoint x: 324, startPoint y: 310, endPoint x: 572, endPoint y: 155, distance: 292.8
drag, startPoint x: 573, startPoint y: 152, endPoint x: 404, endPoint y: 313, distance: 233.8
drag, startPoint x: 165, startPoint y: 315, endPoint x: 577, endPoint y: 160, distance: 440.4
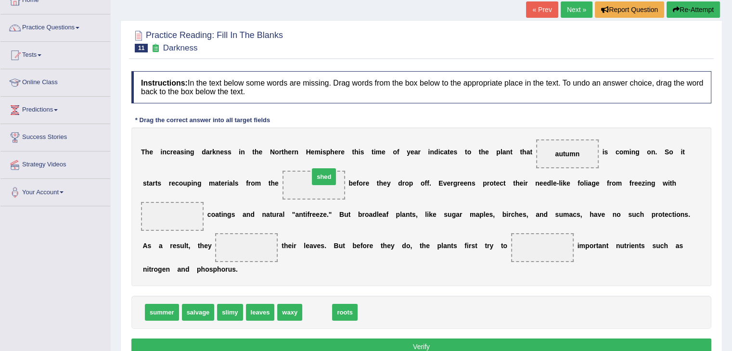
drag, startPoint x: 314, startPoint y: 313, endPoint x: 321, endPoint y: 178, distance: 135.8
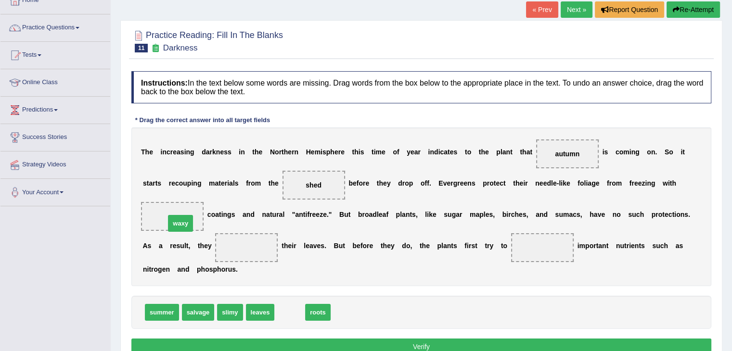
drag, startPoint x: 287, startPoint y: 314, endPoint x: 178, endPoint y: 225, distance: 140.9
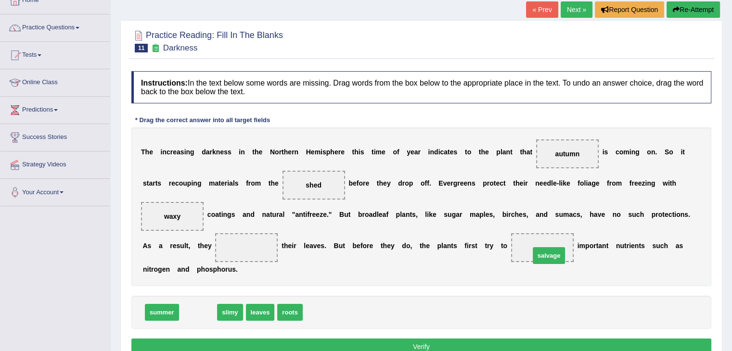
drag, startPoint x: 190, startPoint y: 313, endPoint x: 541, endPoint y: 256, distance: 355.2
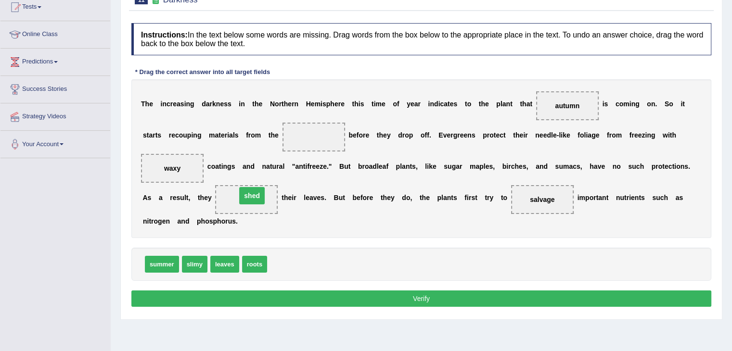
drag, startPoint x: 314, startPoint y: 138, endPoint x: 252, endPoint y: 197, distance: 85.1
drag, startPoint x: 258, startPoint y: 261, endPoint x: 311, endPoint y: 143, distance: 129.4
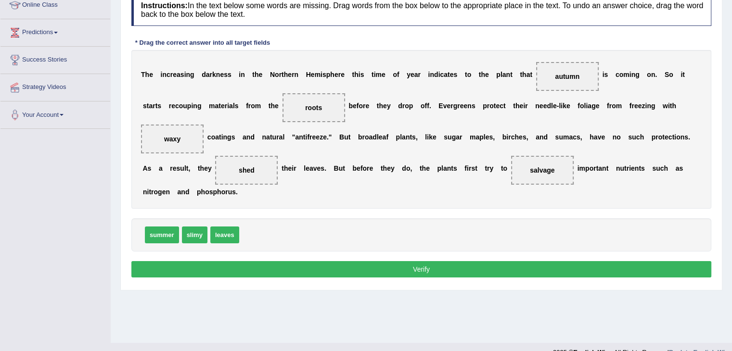
scroll to position [154, 0]
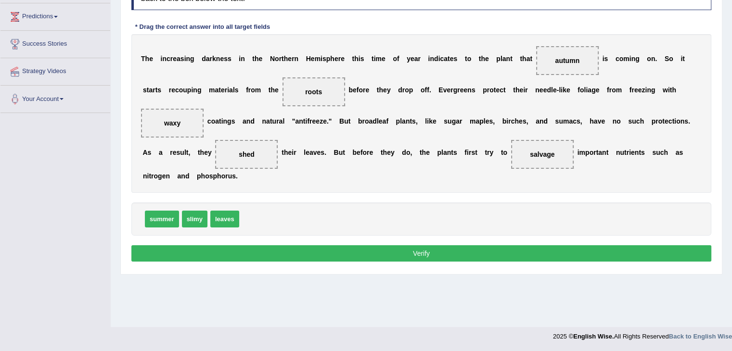
click at [612, 252] on button "Verify" at bounding box center [421, 253] width 580 height 16
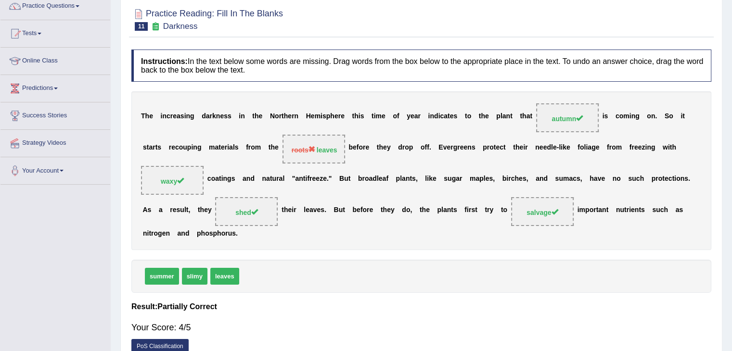
scroll to position [0, 0]
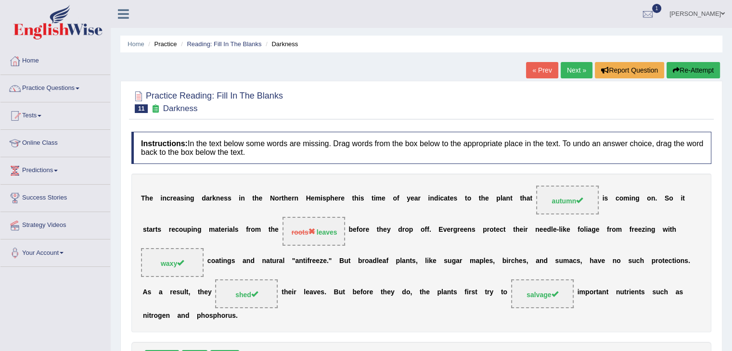
click at [574, 72] on link "Next »" at bounding box center [576, 70] width 32 height 16
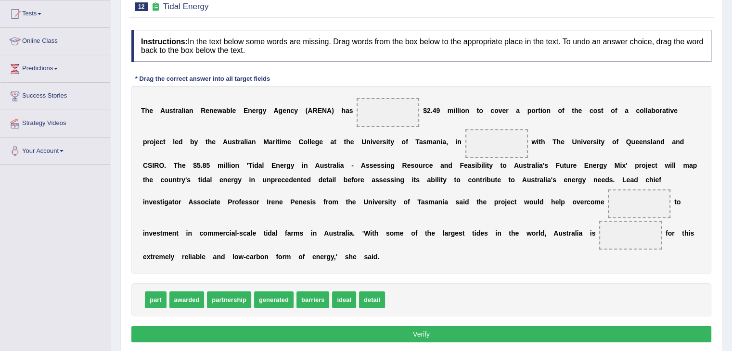
scroll to position [106, 0]
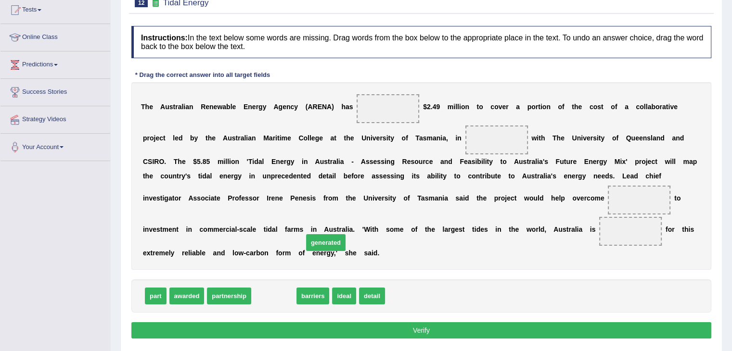
drag, startPoint x: 278, startPoint y: 296, endPoint x: 382, endPoint y: 152, distance: 178.1
click at [345, 234] on span "generated" at bounding box center [325, 242] width 39 height 17
drag, startPoint x: 383, startPoint y: 150, endPoint x: 383, endPoint y: 144, distance: 5.8
click at [383, 144] on div "T h e A u s t r a l i a n R e n e w a b l e E n e r g y A g e n c y ( A R E N A…" at bounding box center [421, 176] width 580 height 188
drag, startPoint x: 275, startPoint y: 296, endPoint x: 400, endPoint y: 102, distance: 231.0
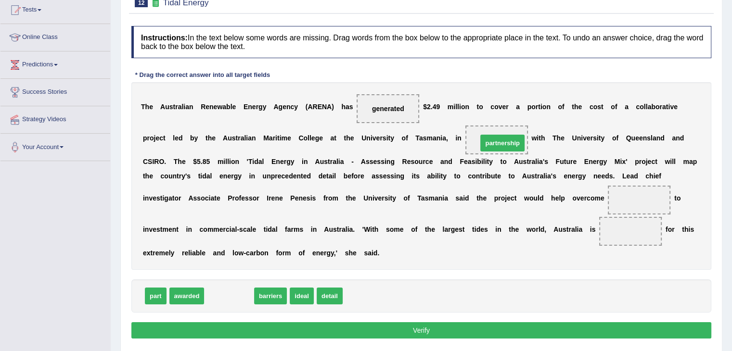
drag, startPoint x: 225, startPoint y: 298, endPoint x: 498, endPoint y: 145, distance: 313.1
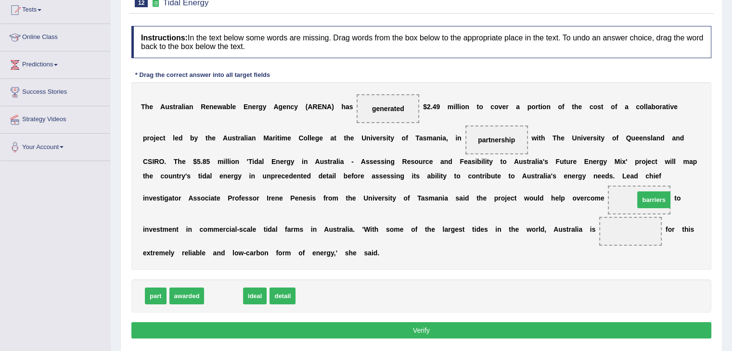
drag, startPoint x: 210, startPoint y: 295, endPoint x: 634, endPoint y: 201, distance: 434.6
drag, startPoint x: 265, startPoint y: 291, endPoint x: 651, endPoint y: 238, distance: 390.4
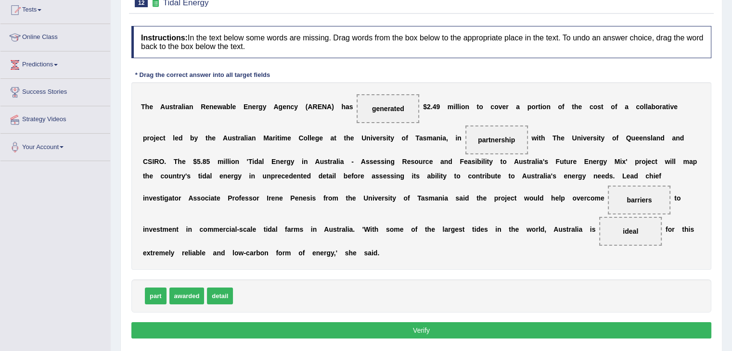
click at [440, 326] on button "Verify" at bounding box center [421, 330] width 580 height 16
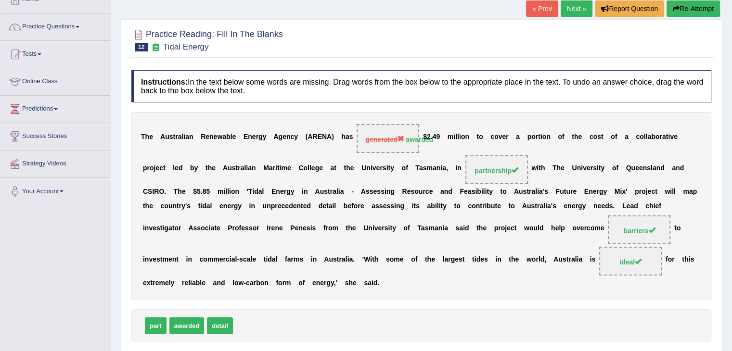
scroll to position [0, 0]
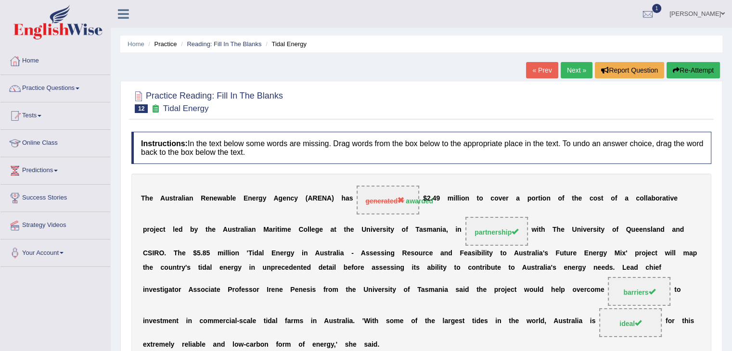
click at [580, 70] on link "Next »" at bounding box center [576, 70] width 32 height 16
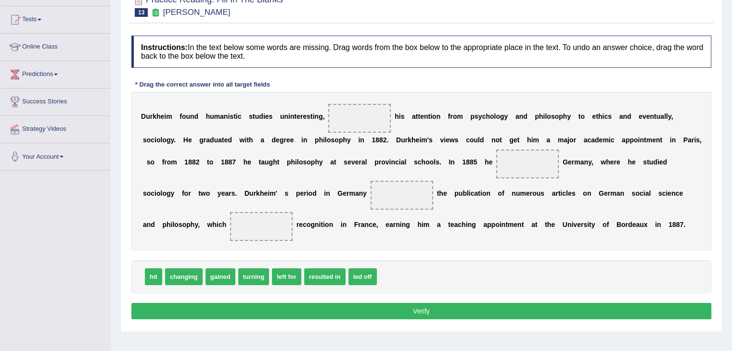
scroll to position [109, 0]
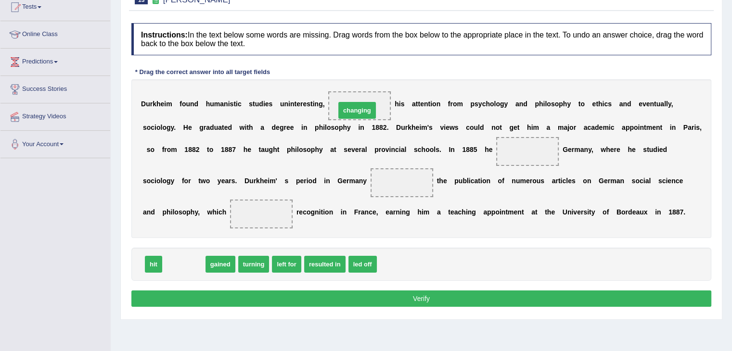
drag, startPoint x: 185, startPoint y: 266, endPoint x: 359, endPoint y: 110, distance: 233.3
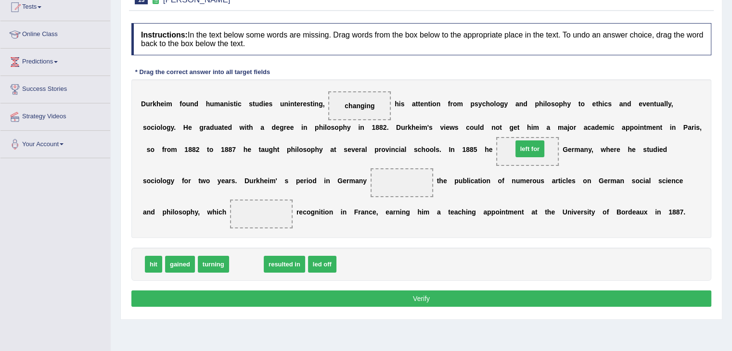
drag, startPoint x: 244, startPoint y: 265, endPoint x: 528, endPoint y: 150, distance: 305.8
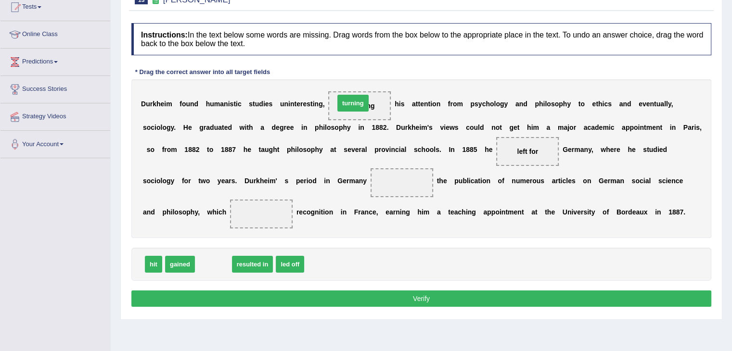
drag, startPoint x: 206, startPoint y: 266, endPoint x: 345, endPoint y: 105, distance: 212.8
drag, startPoint x: 216, startPoint y: 265, endPoint x: 416, endPoint y: 187, distance: 213.9
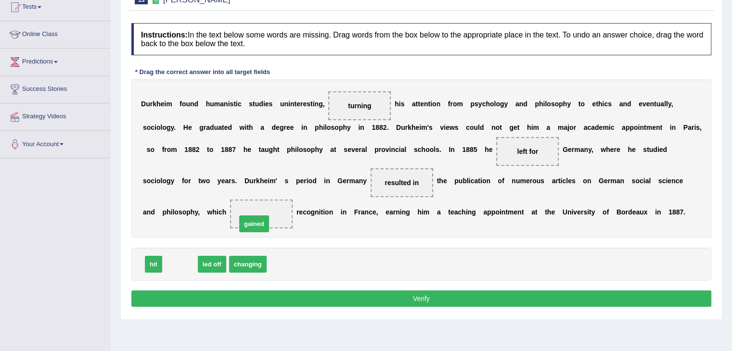
drag, startPoint x: 186, startPoint y: 263, endPoint x: 266, endPoint y: 219, distance: 90.9
click at [409, 297] on button "Verify" at bounding box center [421, 299] width 580 height 16
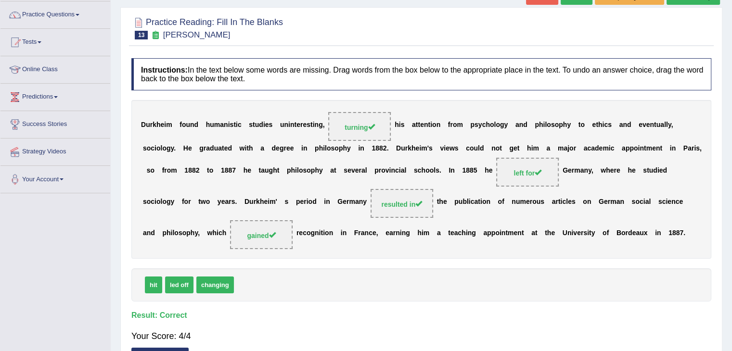
scroll to position [0, 0]
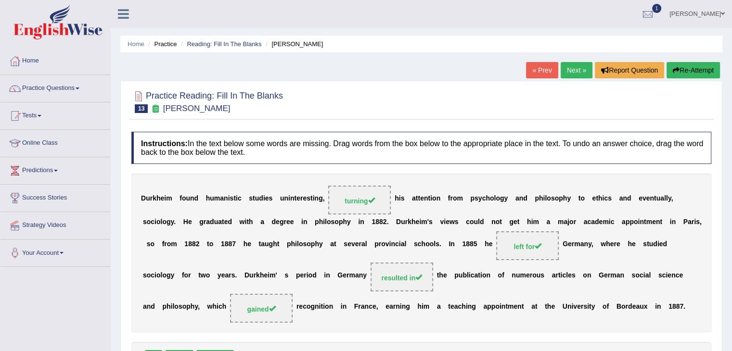
click at [572, 69] on link "Next »" at bounding box center [576, 70] width 32 height 16
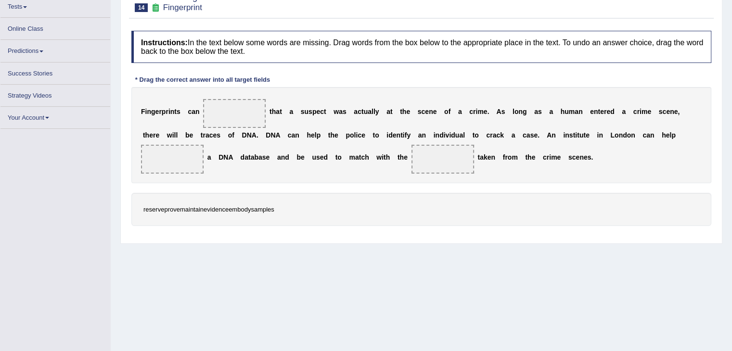
scroll to position [48, 0]
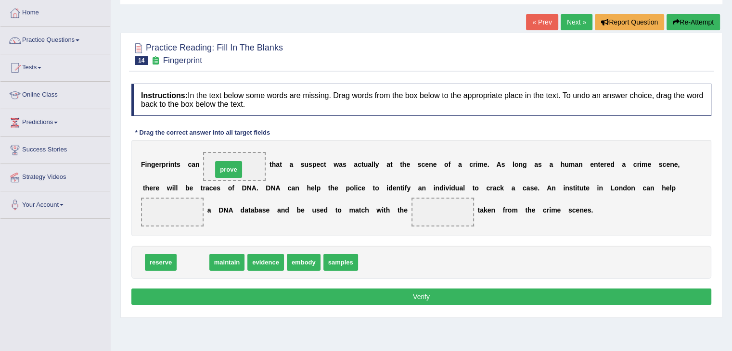
drag, startPoint x: 191, startPoint y: 263, endPoint x: 227, endPoint y: 170, distance: 99.4
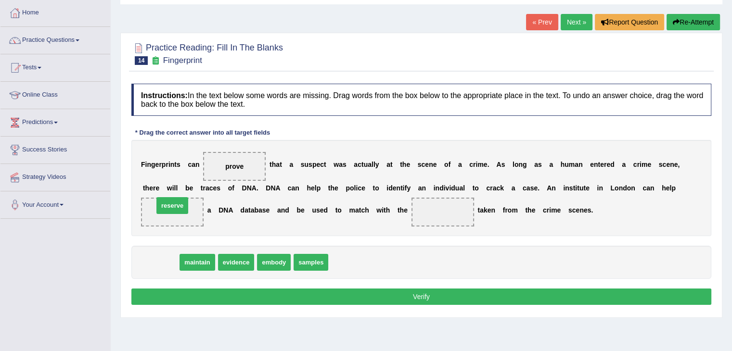
drag, startPoint x: 158, startPoint y: 266, endPoint x: 169, endPoint y: 209, distance: 57.9
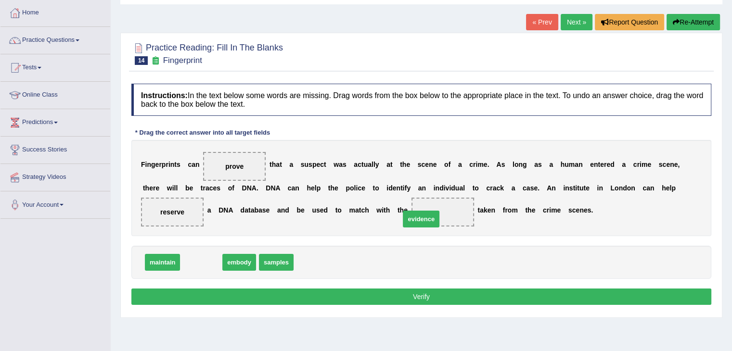
drag, startPoint x: 202, startPoint y: 259, endPoint x: 425, endPoint y: 213, distance: 227.9
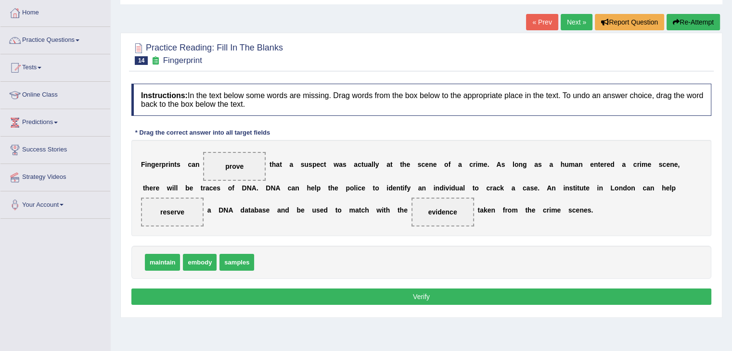
click at [417, 302] on button "Verify" at bounding box center [421, 297] width 580 height 16
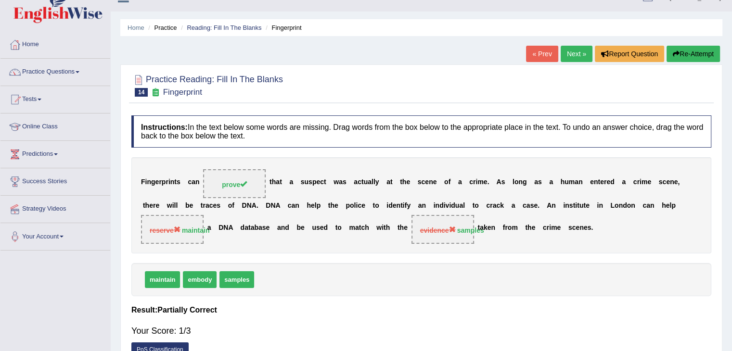
scroll to position [0, 0]
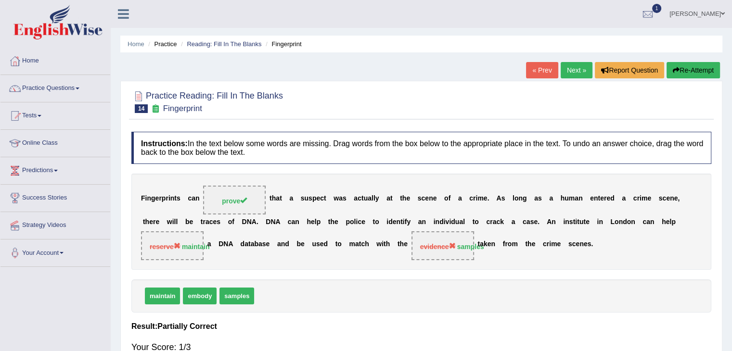
click at [570, 70] on link "Next »" at bounding box center [576, 70] width 32 height 16
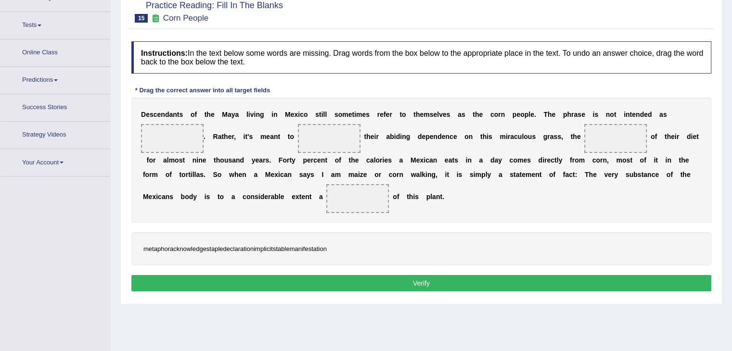
scroll to position [101, 0]
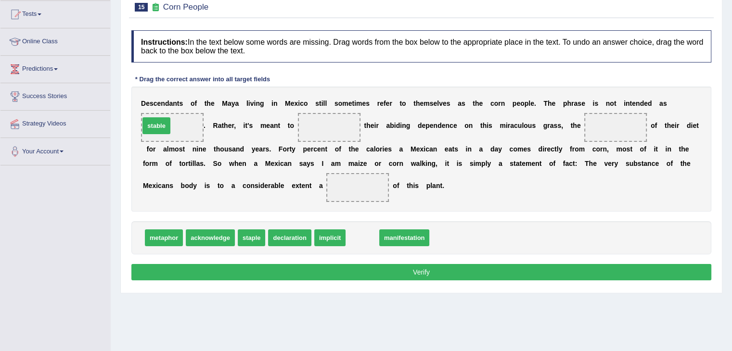
drag, startPoint x: 366, startPoint y: 239, endPoint x: 160, endPoint y: 127, distance: 234.2
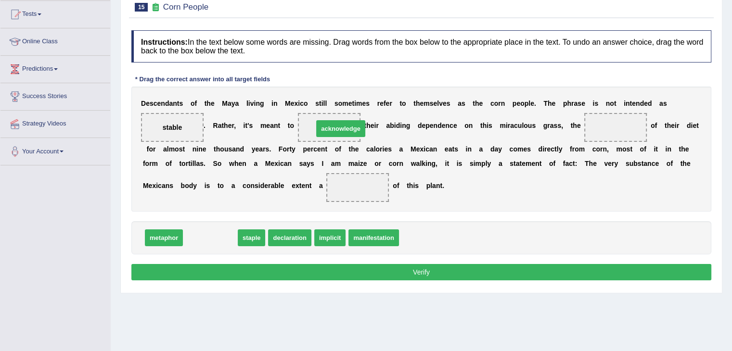
drag, startPoint x: 195, startPoint y: 236, endPoint x: 314, endPoint y: 130, distance: 159.1
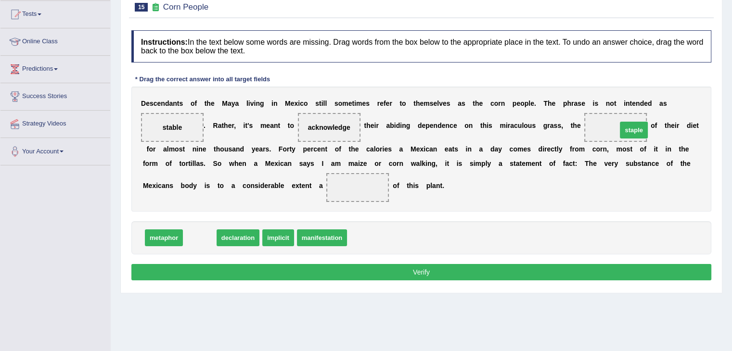
drag, startPoint x: 203, startPoint y: 235, endPoint x: 638, endPoint y: 129, distance: 448.0
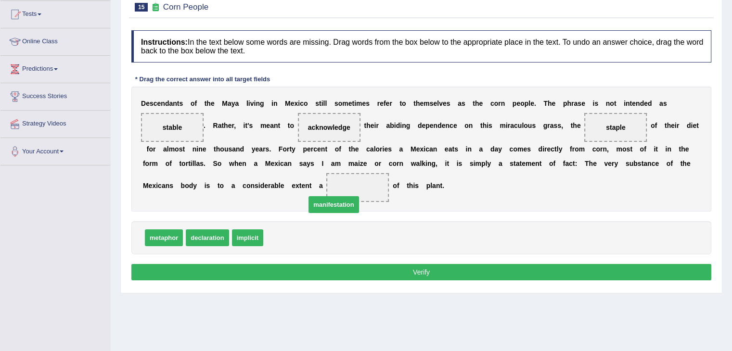
drag, startPoint x: 292, startPoint y: 240, endPoint x: 355, endPoint y: 188, distance: 81.0
click at [423, 274] on button "Verify" at bounding box center [421, 272] width 580 height 16
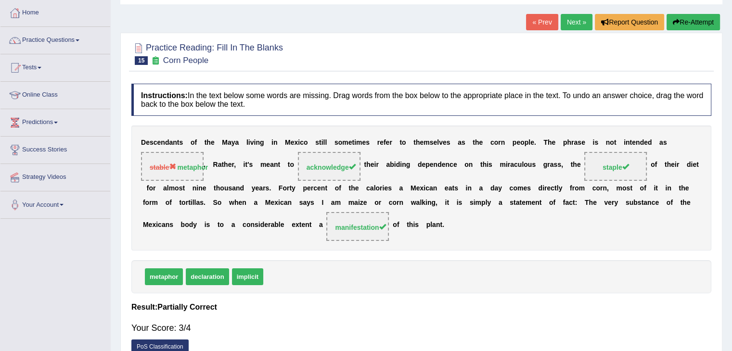
scroll to position [0, 0]
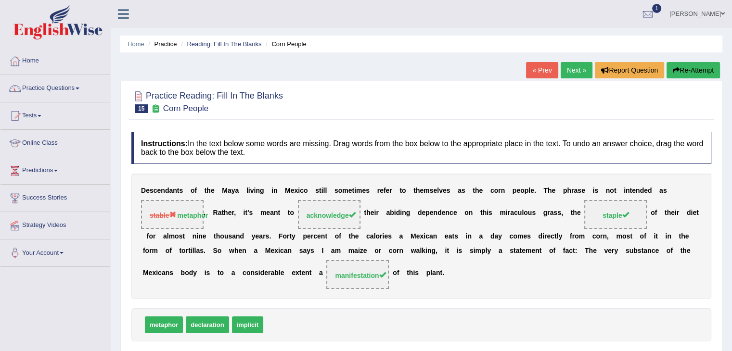
click at [79, 89] on link "Practice Questions" at bounding box center [55, 87] width 110 height 24
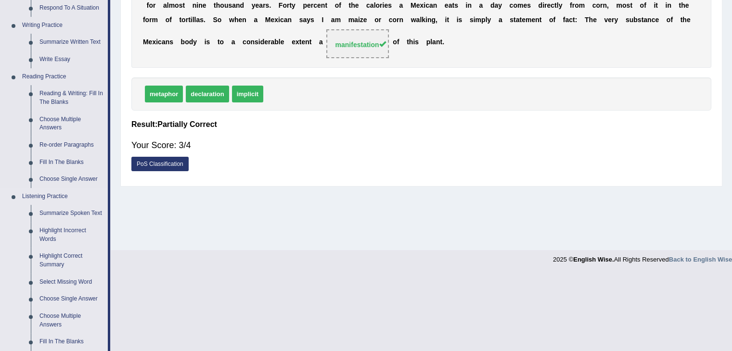
scroll to position [241, 0]
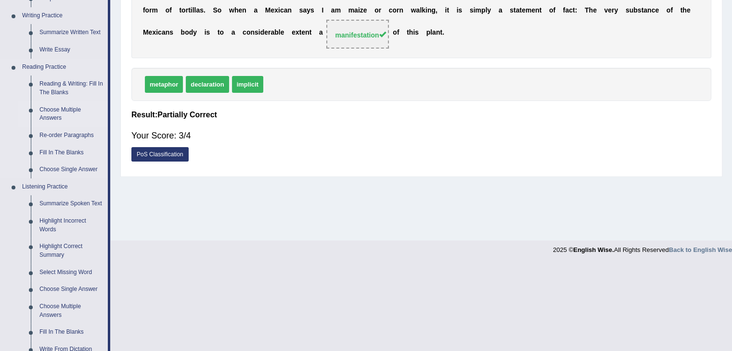
click at [70, 109] on link "Choose Multiple Answers" at bounding box center [71, 113] width 73 height 25
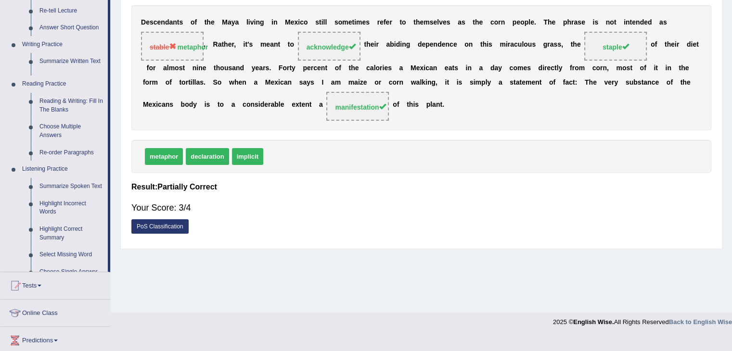
scroll to position [154, 0]
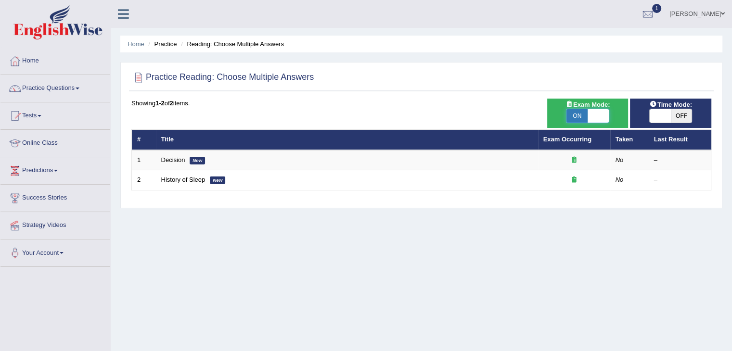
click at [602, 114] on span at bounding box center [597, 115] width 21 height 13
checkbox input "false"
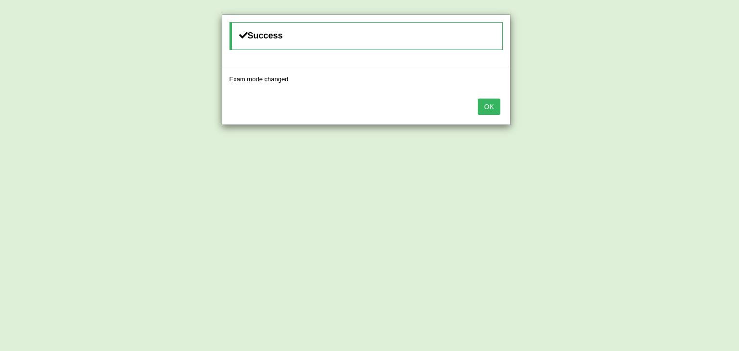
click at [488, 101] on button "OK" at bounding box center [489, 107] width 22 height 16
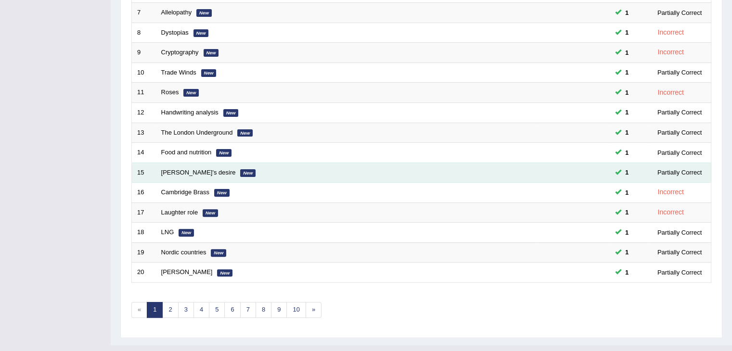
scroll to position [283, 0]
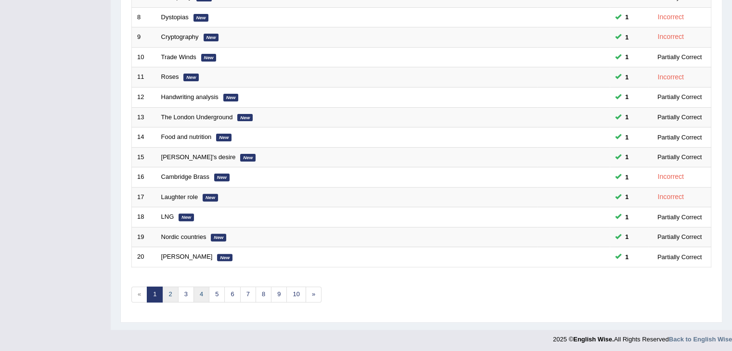
drag, startPoint x: 168, startPoint y: 289, endPoint x: 206, endPoint y: 292, distance: 37.6
click at [169, 291] on link "2" at bounding box center [170, 295] width 16 height 16
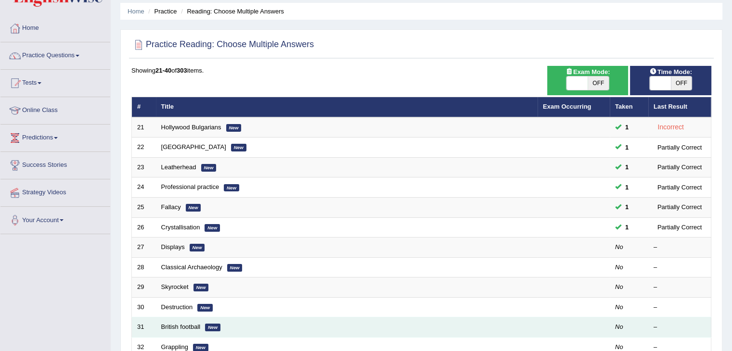
scroll to position [48, 0]
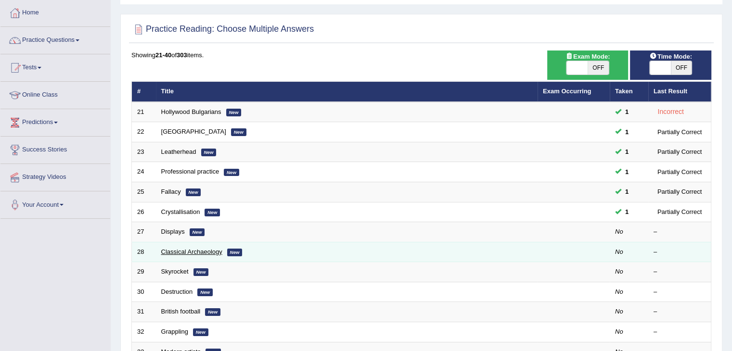
click at [200, 251] on link "Classical Archaeology" at bounding box center [191, 251] width 61 height 7
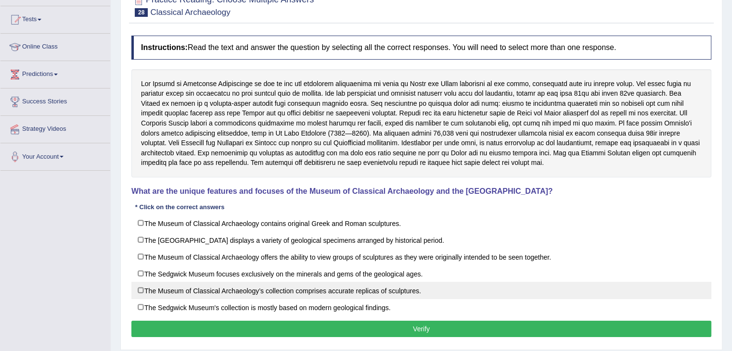
click at [140, 292] on label "The Museum of Classical Archaeology’s collection comprises accurate replicas of…" at bounding box center [421, 290] width 580 height 17
checkbox input "true"
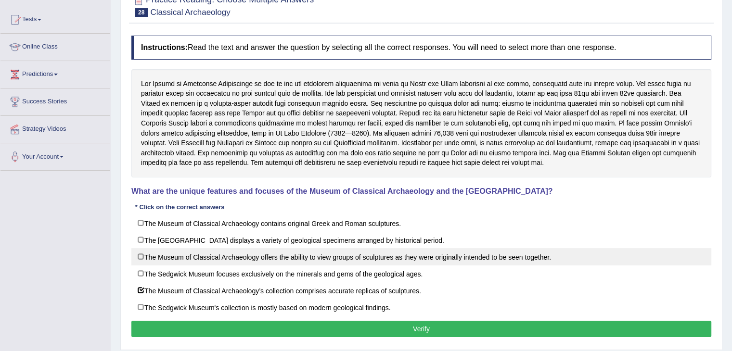
click at [141, 258] on label "The Museum of Classical Archaeology offers the ability to view groups of sculpt…" at bounding box center [421, 256] width 580 height 17
checkbox input "true"
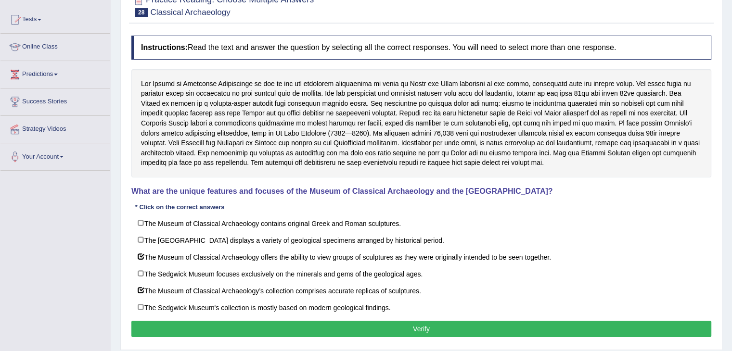
click at [315, 327] on button "Verify" at bounding box center [421, 329] width 580 height 16
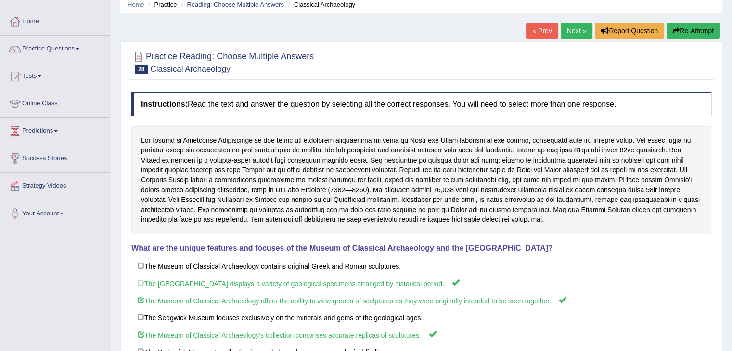
scroll to position [96, 0]
